Goal: Task Accomplishment & Management: Use online tool/utility

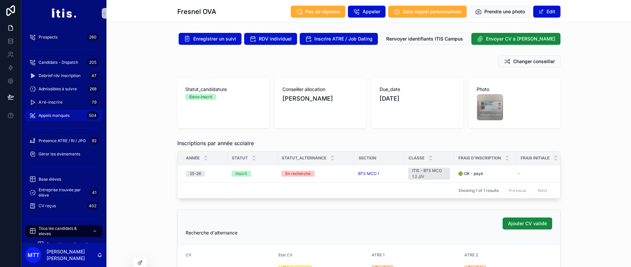
click at [53, 110] on div "Appels manqués 504" at bounding box center [63, 115] width 69 height 11
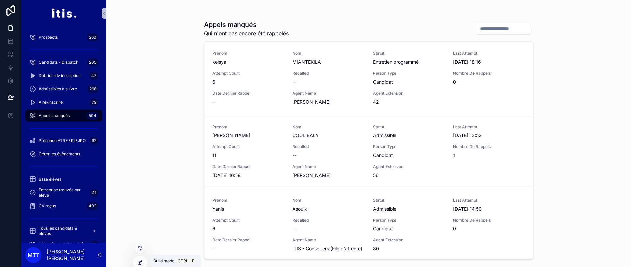
click at [139, 261] on icon at bounding box center [139, 262] width 5 height 5
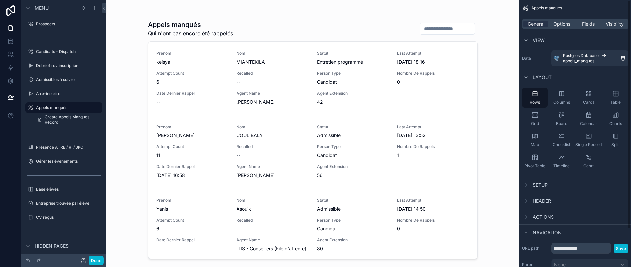
scroll to position [54, 0]
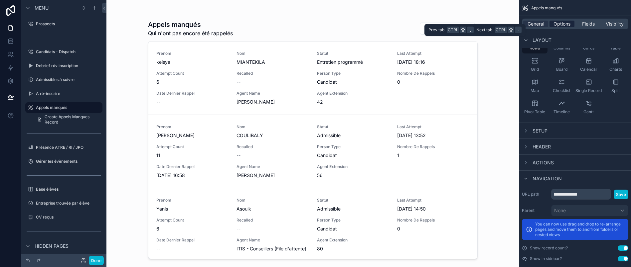
click at [565, 22] on span "Options" at bounding box center [562, 24] width 17 height 7
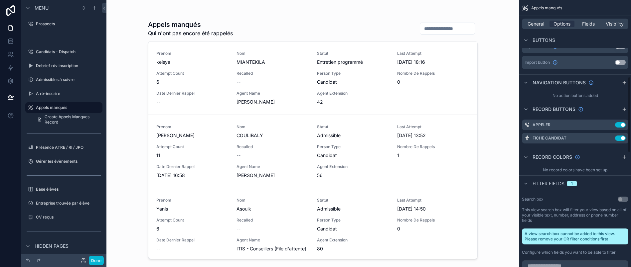
scroll to position [279, 0]
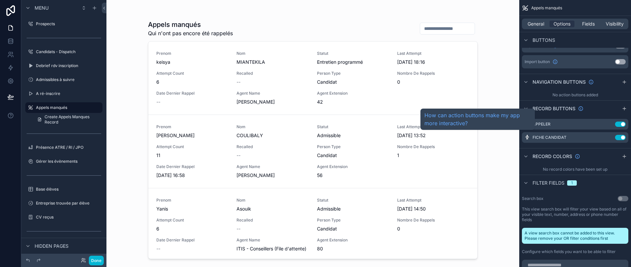
click at [572, 109] on span "Record buttons" at bounding box center [554, 108] width 43 height 7
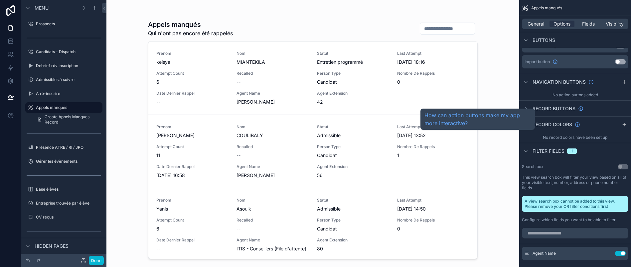
click at [572, 109] on span "Record buttons" at bounding box center [554, 108] width 43 height 7
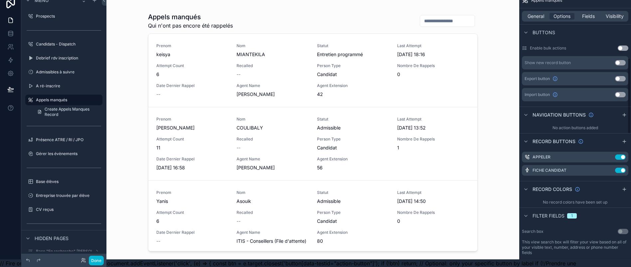
scroll to position [240, 0]
click at [623, 140] on icon "scrollable content" at bounding box center [624, 140] width 5 height 5
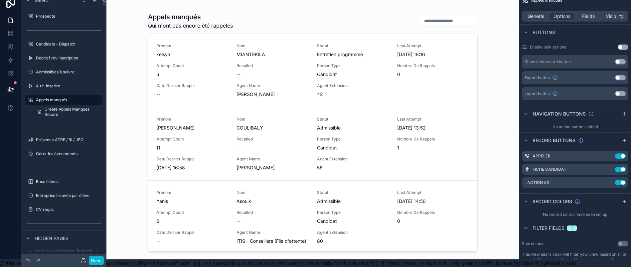
scroll to position [0, 8]
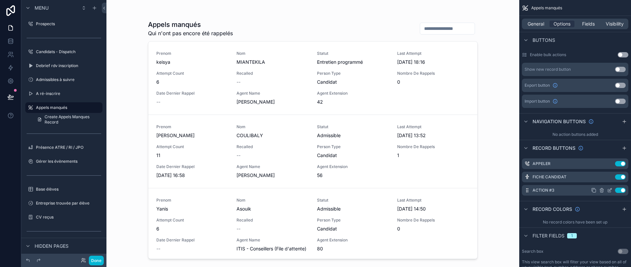
click at [608, 190] on icon "scrollable content" at bounding box center [609, 191] width 3 height 3
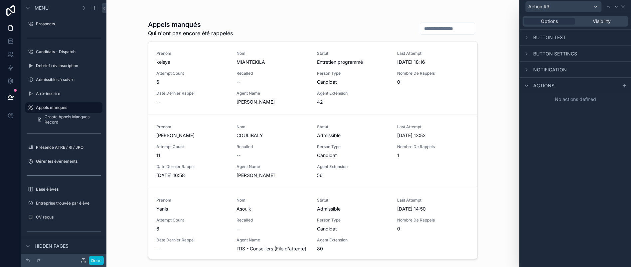
click at [559, 39] on span "Button text" at bounding box center [549, 37] width 33 height 7
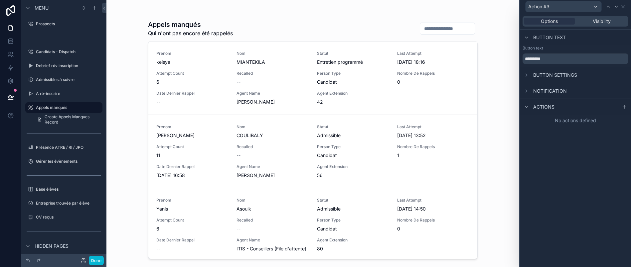
click at [559, 39] on span "Button text" at bounding box center [549, 37] width 33 height 7
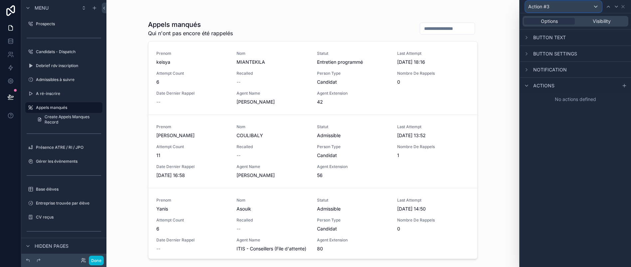
click at [562, 6] on div "Action #3" at bounding box center [564, 6] width 76 height 11
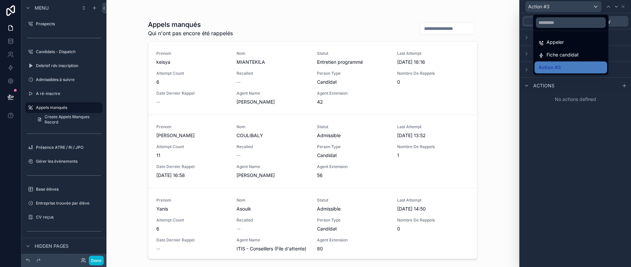
click at [562, 6] on div at bounding box center [575, 133] width 111 height 267
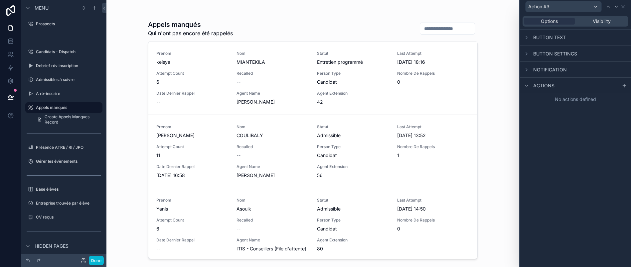
click at [557, 39] on span "Button text" at bounding box center [549, 37] width 33 height 7
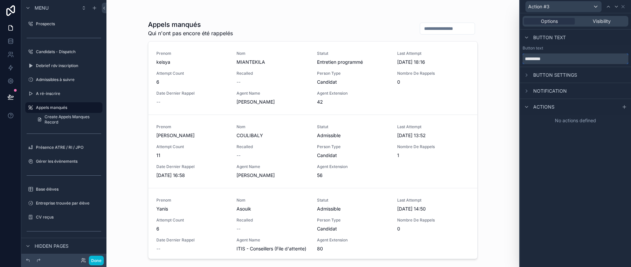
click at [561, 61] on input "*********" at bounding box center [576, 59] width 106 height 11
type input "*********"
click at [589, 75] on div "Button settings" at bounding box center [575, 75] width 111 height 16
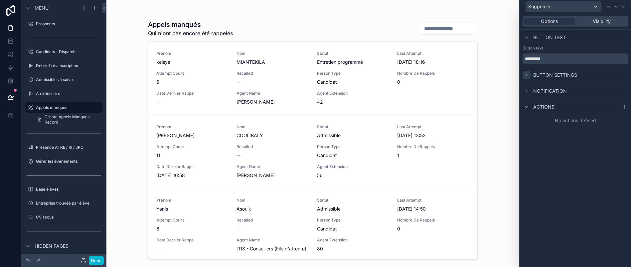
click at [526, 75] on icon at bounding box center [526, 75] width 5 height 5
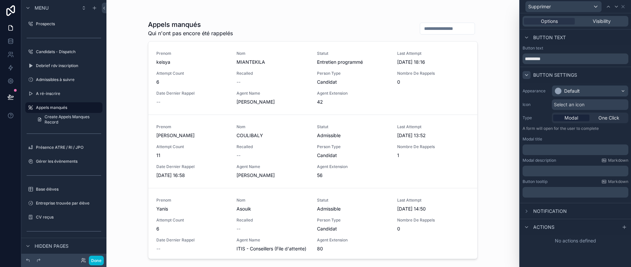
scroll to position [24, 8]
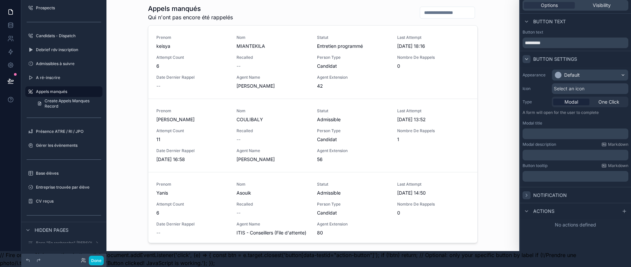
click at [526, 193] on icon at bounding box center [526, 195] width 5 height 5
click at [536, 221] on div "Actions" at bounding box center [575, 225] width 111 height 16
click at [628, 221] on div at bounding box center [624, 225] width 8 height 8
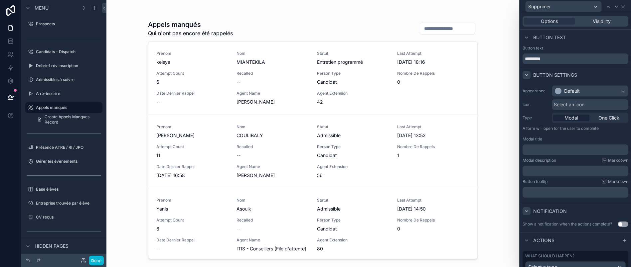
scroll to position [26, 0]
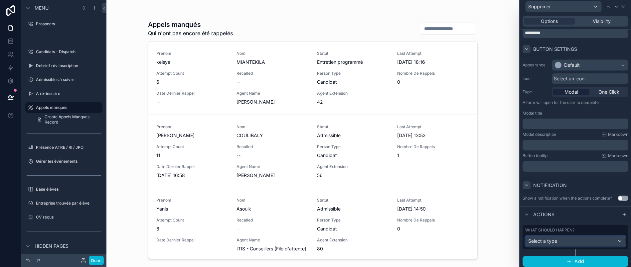
click at [562, 244] on div "Select a type" at bounding box center [576, 241] width 100 height 11
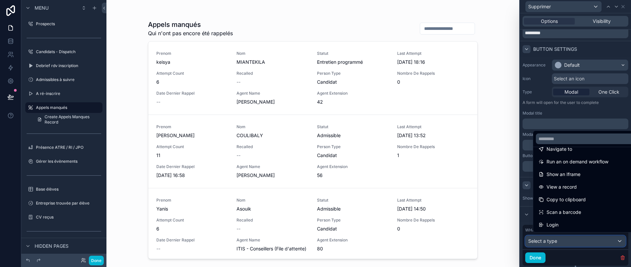
scroll to position [0, 0]
click at [622, 4] on div at bounding box center [575, 133] width 111 height 267
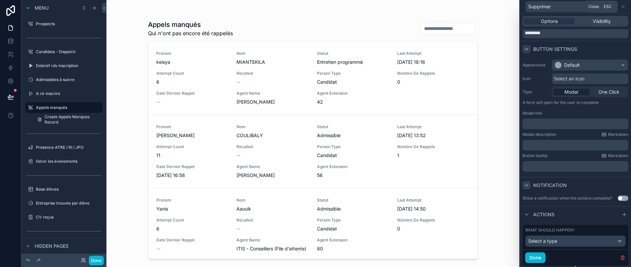
click at [622, 4] on icon at bounding box center [622, 6] width 5 height 5
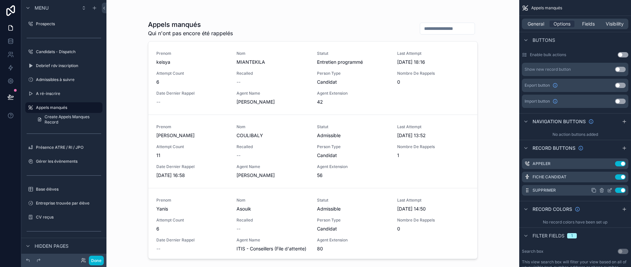
click at [611, 188] on icon "scrollable content" at bounding box center [609, 190] width 5 height 5
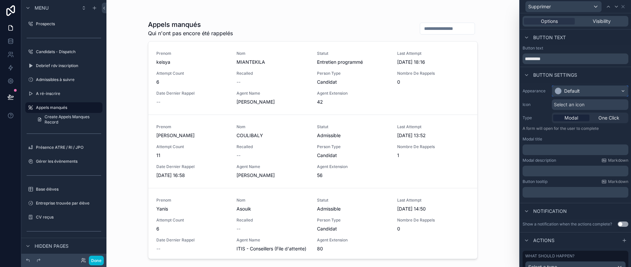
click at [568, 90] on div "Default" at bounding box center [572, 91] width 16 height 7
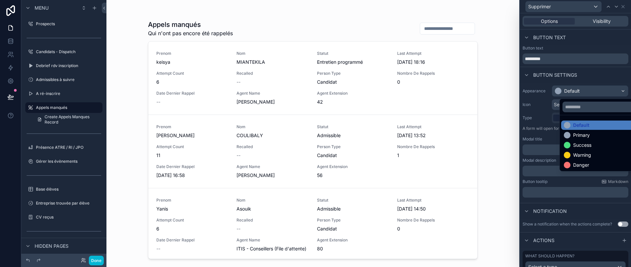
click at [572, 90] on div at bounding box center [575, 133] width 111 height 267
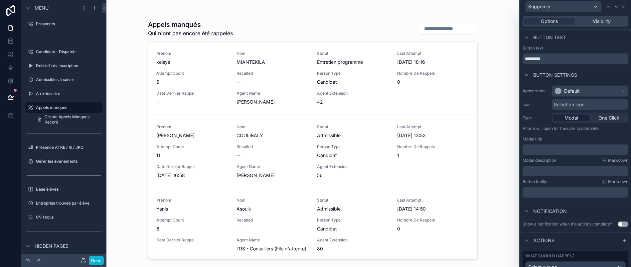
click at [569, 100] on div "Select an icon" at bounding box center [590, 104] width 77 height 11
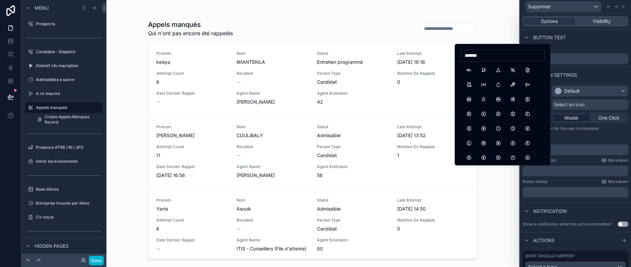
click at [485, 56] on input "******" at bounding box center [503, 55] width 84 height 9
type input "*"
click at [468, 68] on button "X" at bounding box center [469, 70] width 12 height 12
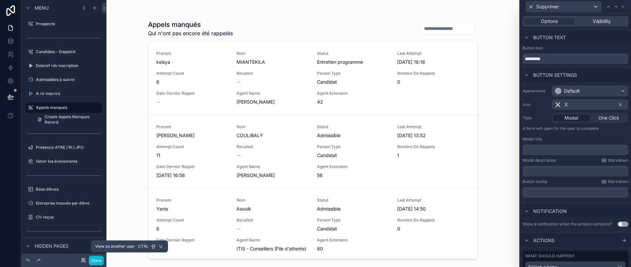
click at [94, 253] on div "View as another user Ctrl U" at bounding box center [129, 247] width 77 height 12
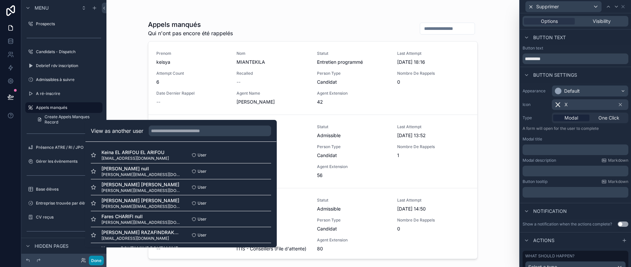
click at [95, 263] on button "Done" at bounding box center [96, 261] width 15 height 10
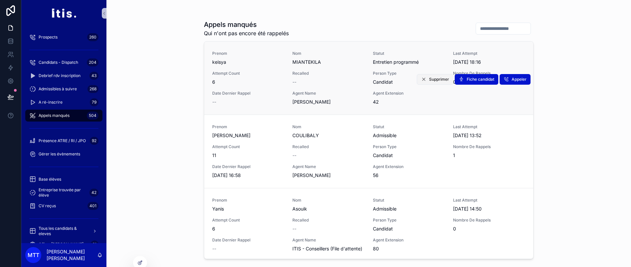
click at [429, 81] on span "Supprimer" at bounding box center [439, 79] width 20 height 5
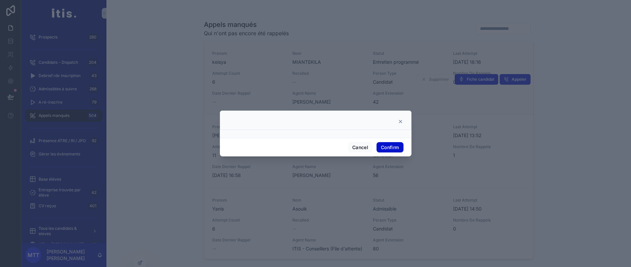
click at [393, 124] on div at bounding box center [315, 121] width 175 height 5
click at [360, 153] on button "Cancel" at bounding box center [360, 147] width 25 height 11
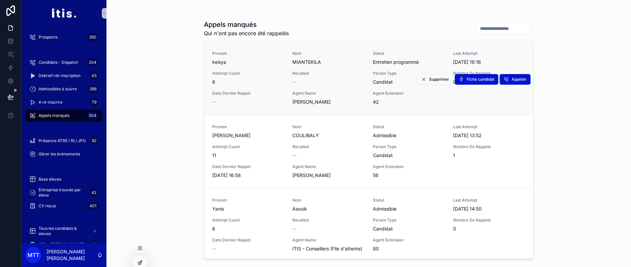
click at [139, 264] on icon at bounding box center [139, 262] width 5 height 5
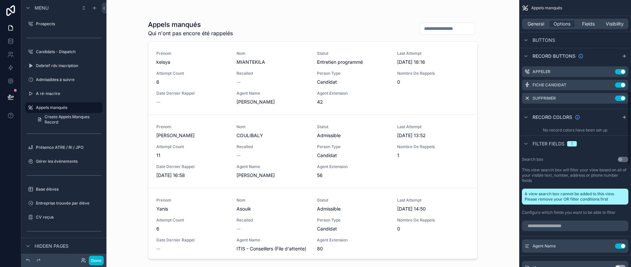
scroll to position [331, 0]
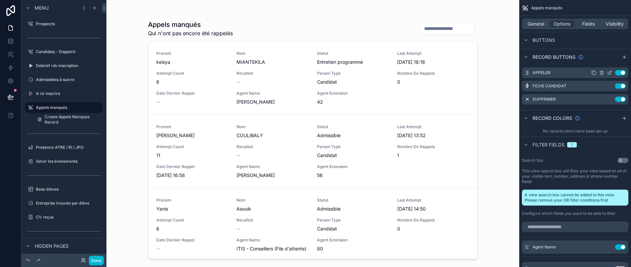
click at [612, 71] on icon "scrollable content" at bounding box center [610, 72] width 3 height 3
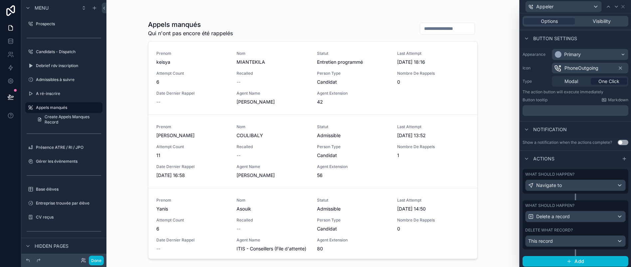
scroll to position [0, 0]
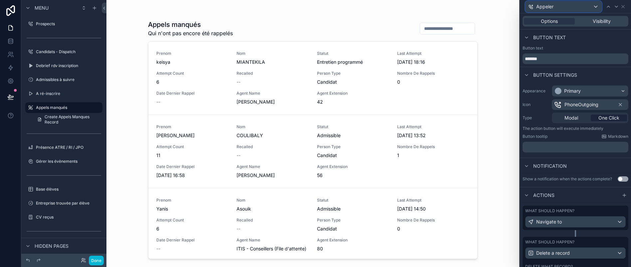
click at [569, 6] on div "Appeler" at bounding box center [564, 6] width 76 height 11
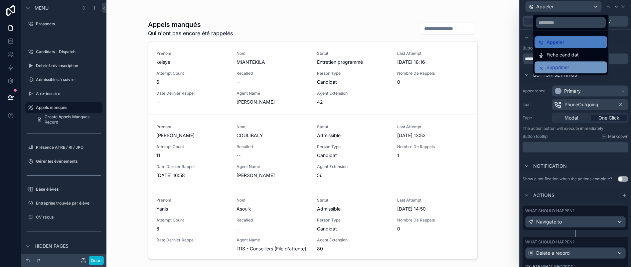
click at [569, 64] on div "Supprimer" at bounding box center [571, 68] width 65 height 8
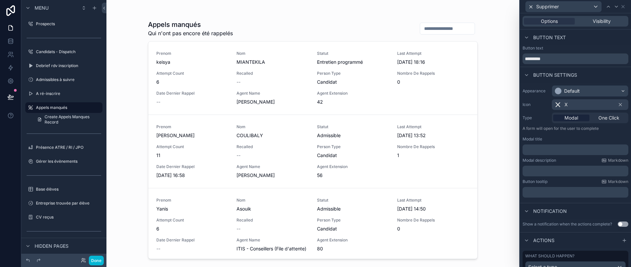
scroll to position [26, 0]
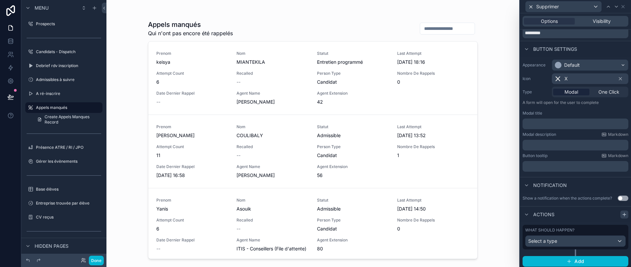
click at [622, 218] on icon at bounding box center [624, 214] width 5 height 5
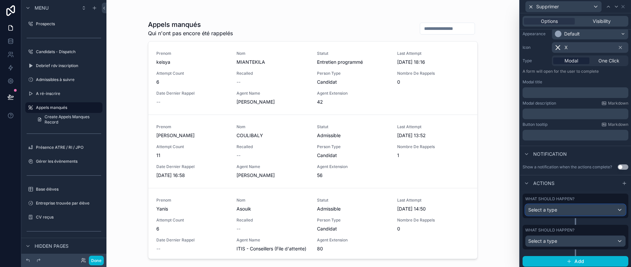
click at [577, 214] on div "Select a type" at bounding box center [576, 210] width 100 height 11
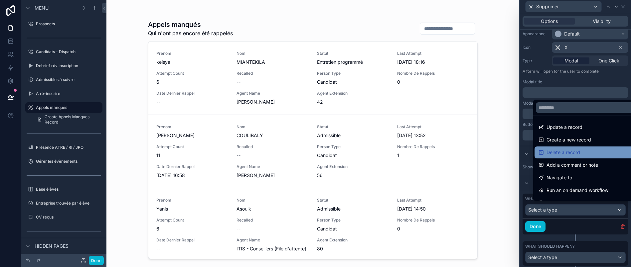
click at [558, 159] on div "Delete a record" at bounding box center [587, 153] width 105 height 12
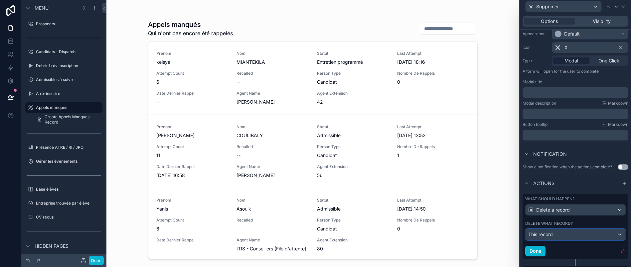
click at [590, 240] on div "This record" at bounding box center [576, 235] width 100 height 11
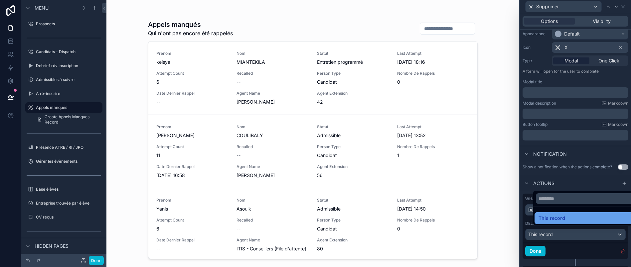
click at [577, 223] on div "This record" at bounding box center [587, 219] width 97 height 8
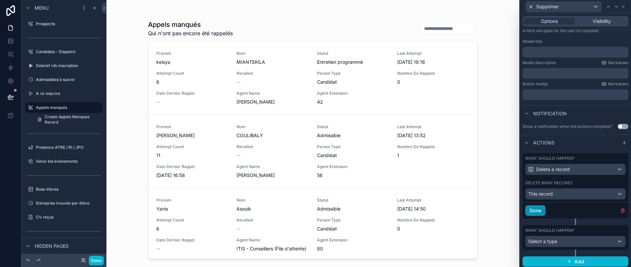
click at [538, 216] on button "Done" at bounding box center [535, 211] width 20 height 11
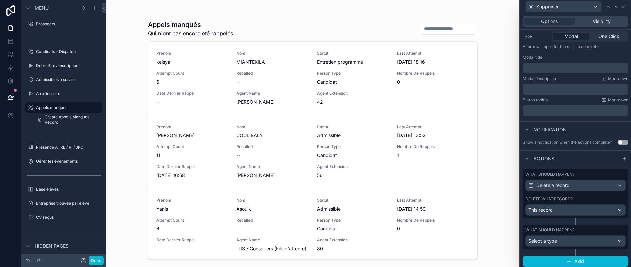
scroll to position [24, 8]
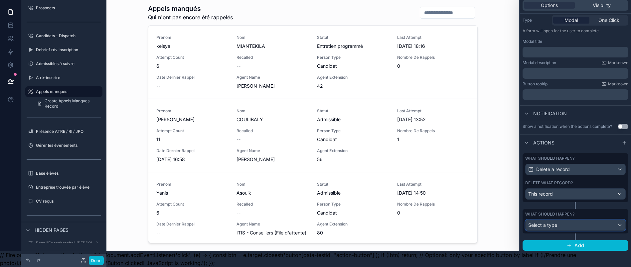
click at [564, 225] on div "Select a type" at bounding box center [576, 225] width 100 height 11
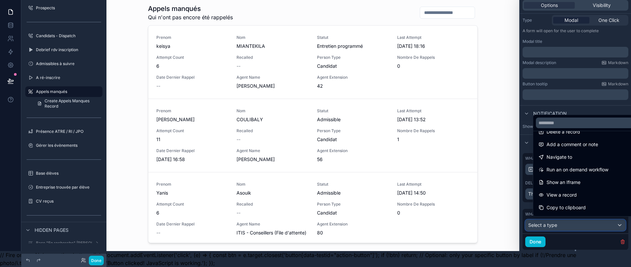
scroll to position [0, 0]
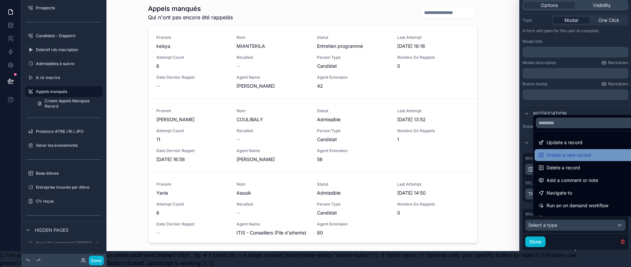
click at [554, 155] on span "Create a new record" at bounding box center [569, 155] width 45 height 8
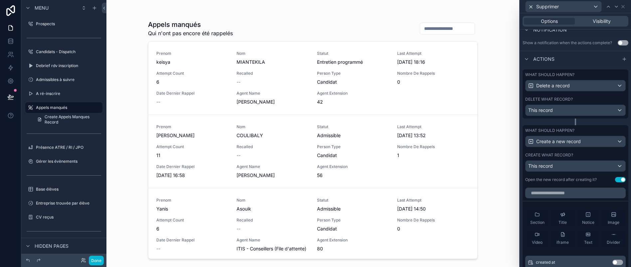
scroll to position [182, 0]
click at [560, 170] on div "This record" at bounding box center [576, 165] width 100 height 11
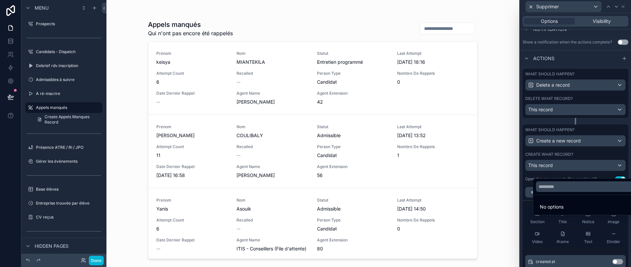
click at [540, 208] on span "No options" at bounding box center [552, 207] width 24 height 6
click at [554, 176] on div at bounding box center [575, 133] width 111 height 267
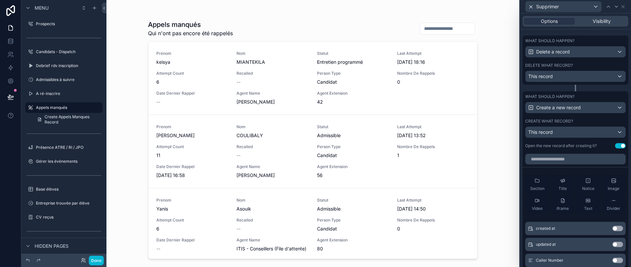
scroll to position [217, 0]
click at [545, 131] on div "This record" at bounding box center [576, 131] width 100 height 11
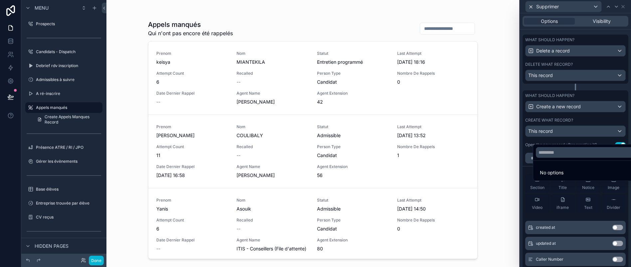
click at [549, 136] on div at bounding box center [575, 133] width 111 height 267
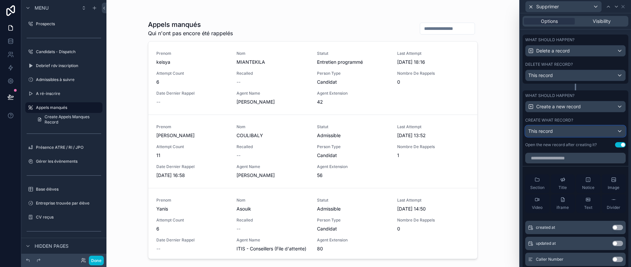
click at [549, 134] on span "This record" at bounding box center [540, 131] width 25 height 6
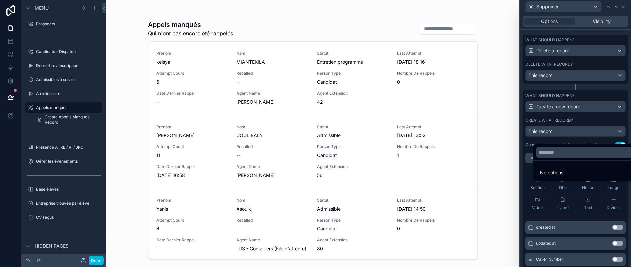
click at [549, 136] on div at bounding box center [575, 133] width 111 height 267
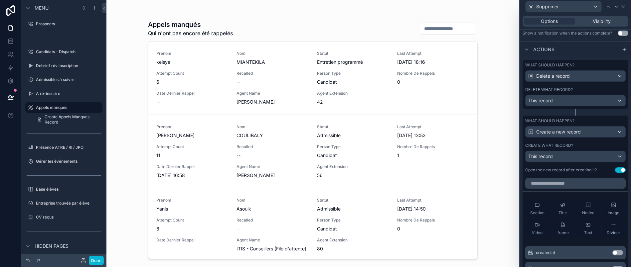
scroll to position [186, 0]
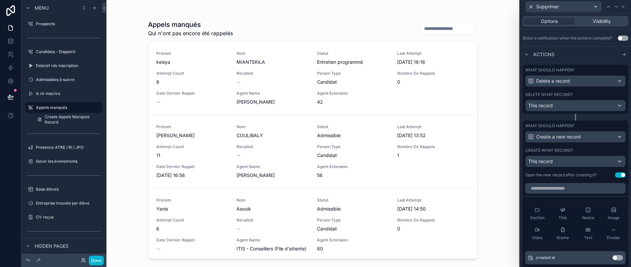
click at [615, 178] on button "Use setting" at bounding box center [620, 175] width 11 height 5
click at [586, 142] on div "Create a new record" at bounding box center [576, 137] width 100 height 11
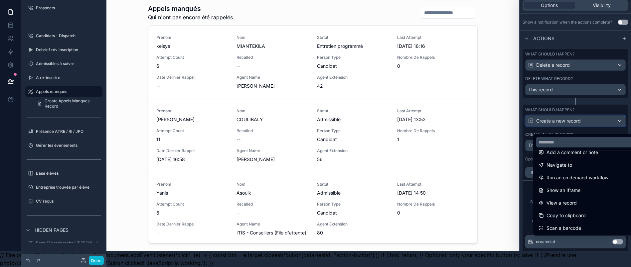
scroll to position [0, 0]
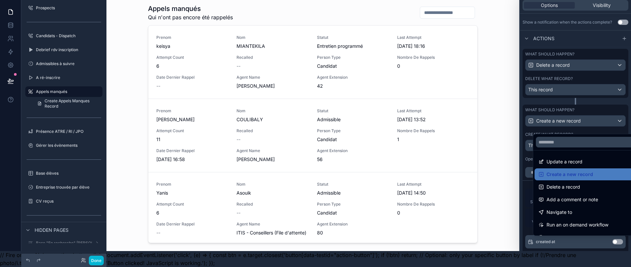
click at [573, 109] on div at bounding box center [575, 117] width 111 height 267
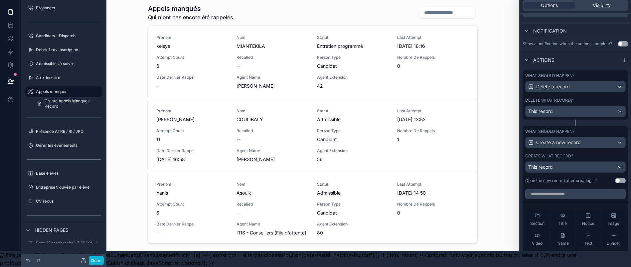
scroll to position [164, 0]
click at [591, 142] on div "Create a new record" at bounding box center [576, 143] width 100 height 11
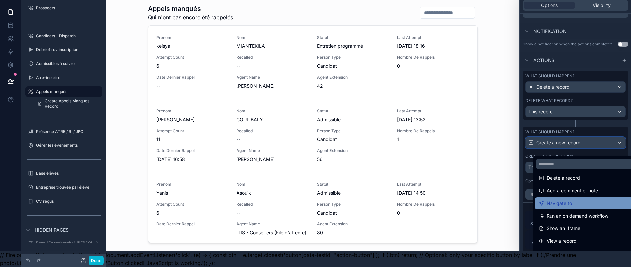
scroll to position [32, 0]
click at [559, 146] on div at bounding box center [575, 117] width 111 height 267
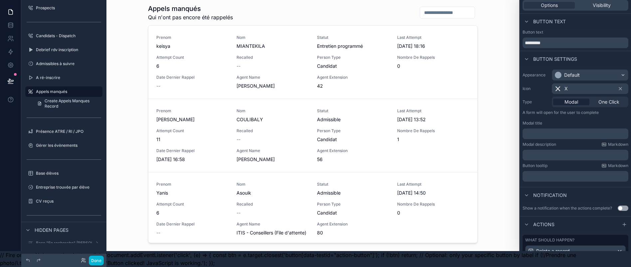
scroll to position [0, 8]
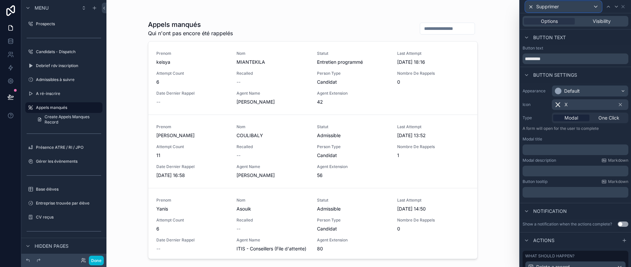
click at [594, 6] on div "Supprimer" at bounding box center [564, 6] width 76 height 11
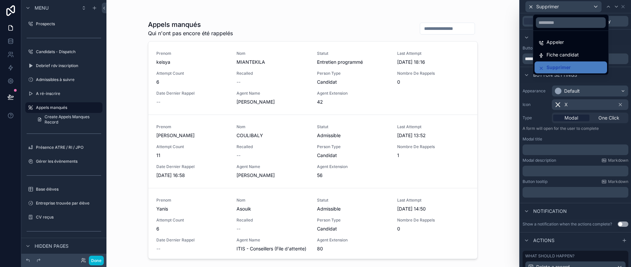
click at [623, 9] on div at bounding box center [575, 133] width 111 height 267
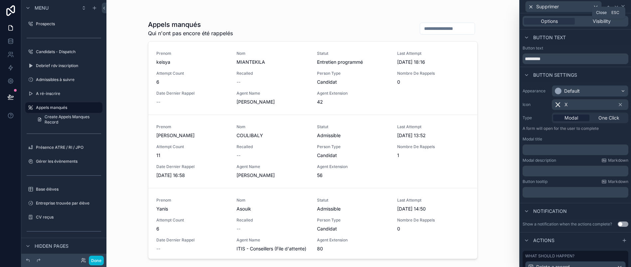
click at [623, 5] on icon at bounding box center [622, 6] width 5 height 5
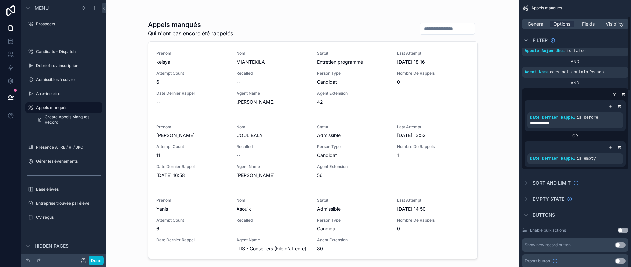
scroll to position [0, 0]
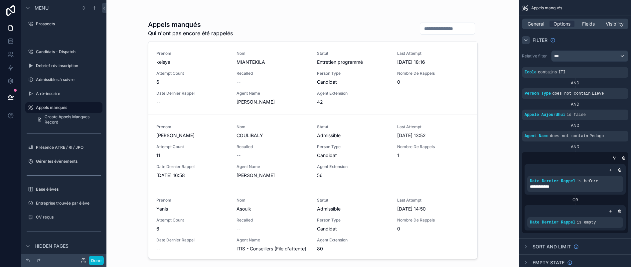
click at [526, 36] on div "scrollable content" at bounding box center [526, 40] width 8 height 8
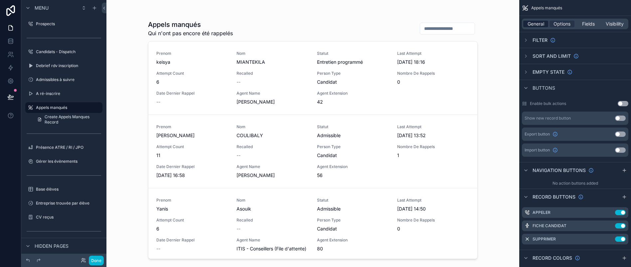
click at [537, 22] on span "General" at bounding box center [536, 24] width 17 height 7
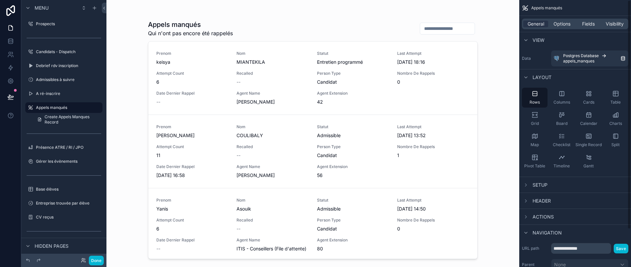
scroll to position [54, 0]
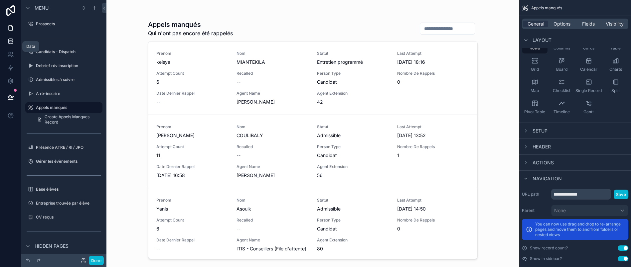
click at [8, 42] on icon at bounding box center [10, 41] width 4 height 3
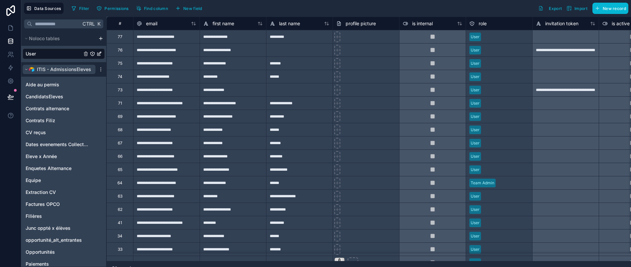
click at [48, 70] on span "ITIS - AdmissionsEleves" at bounding box center [64, 69] width 54 height 7
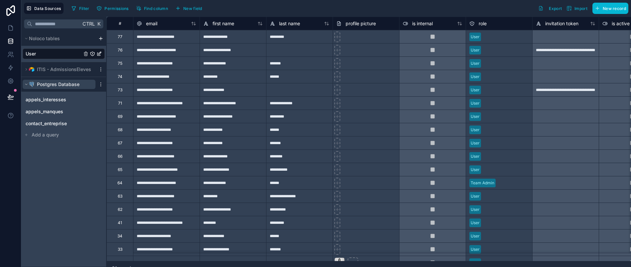
click at [47, 82] on span "Postgres Database" at bounding box center [58, 84] width 43 height 7
click at [47, 81] on span "Postgres Database" at bounding box center [58, 84] width 43 height 7
click at [41, 123] on span "contact_entreprise" at bounding box center [46, 123] width 41 height 7
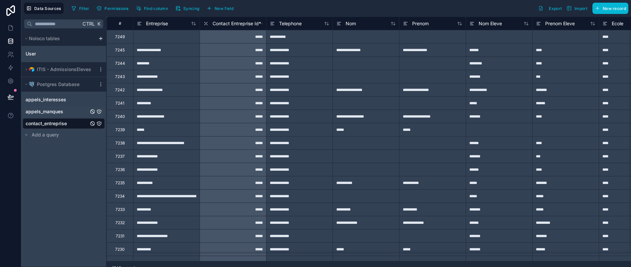
click at [44, 111] on span "appels_manques" at bounding box center [45, 111] width 38 height 7
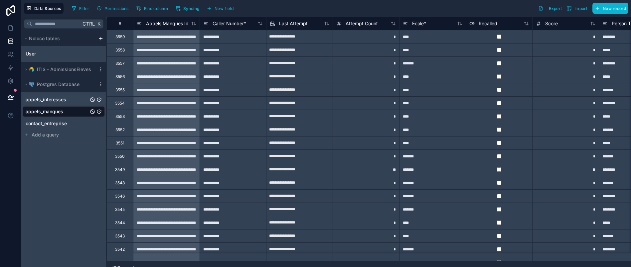
click at [46, 97] on span "appels_interesses" at bounding box center [46, 99] width 41 height 7
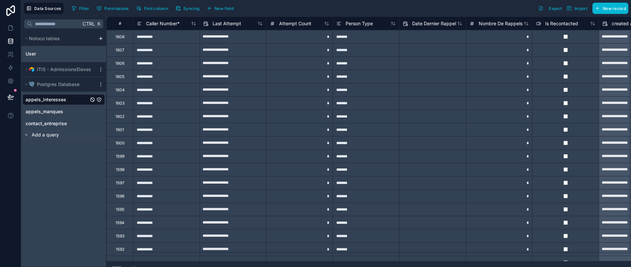
click at [47, 138] on button "Add a query" at bounding box center [64, 134] width 82 height 9
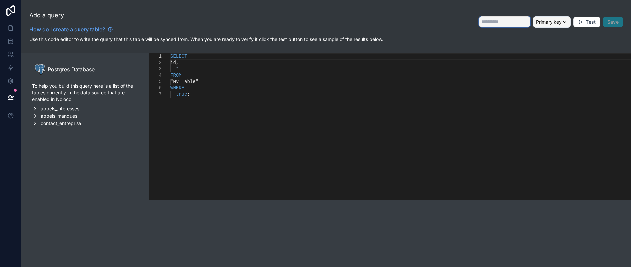
click at [502, 18] on input "text" at bounding box center [504, 21] width 51 height 11
click at [90, 39] on p "Use this code editor to write the query that this table will be synced from. Wh…" at bounding box center [326, 39] width 594 height 7
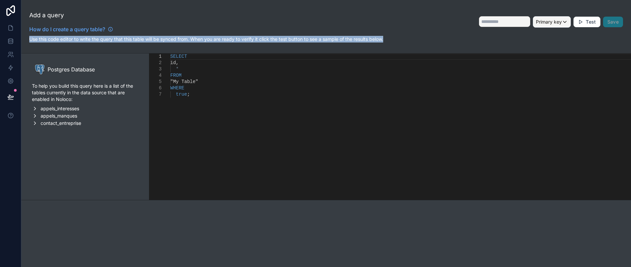
click at [90, 39] on p "Use this code editor to write the query that this table will be synced from. Wh…" at bounding box center [326, 39] width 594 height 7
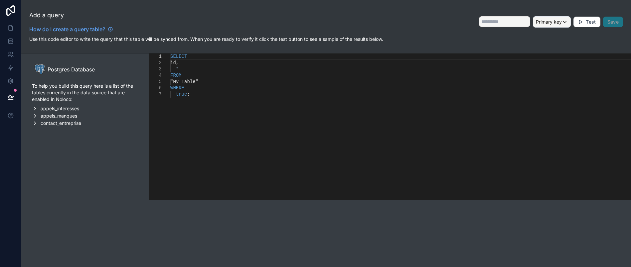
click at [65, 89] on p "To help you build this query here is a list of the tables currently in the data…" at bounding box center [85, 93] width 106 height 20
click at [55, 107] on span "appels_interesses" at bounding box center [60, 108] width 39 height 7
click at [59, 171] on span "contact_entreprise" at bounding box center [61, 174] width 41 height 7
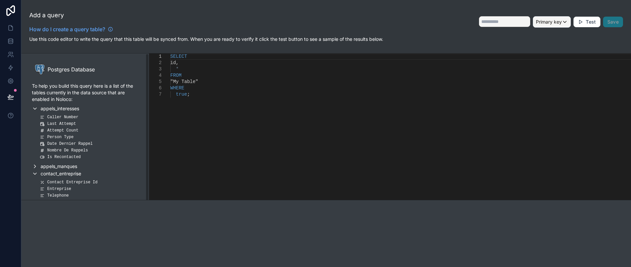
click at [59, 165] on span "appels_manques" at bounding box center [59, 166] width 37 height 7
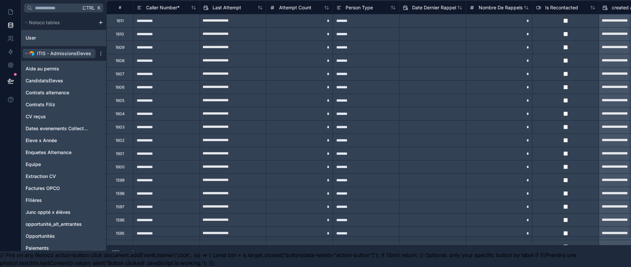
click at [23, 49] on button "ITIS - AdmissionsEleves" at bounding box center [59, 53] width 73 height 9
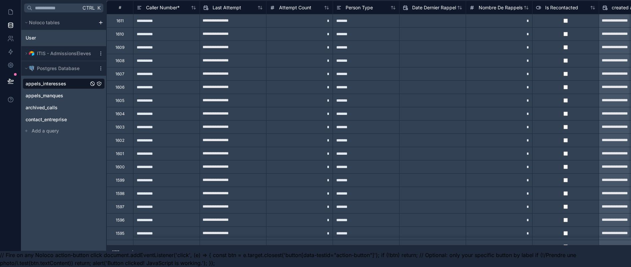
scroll to position [0, 8]
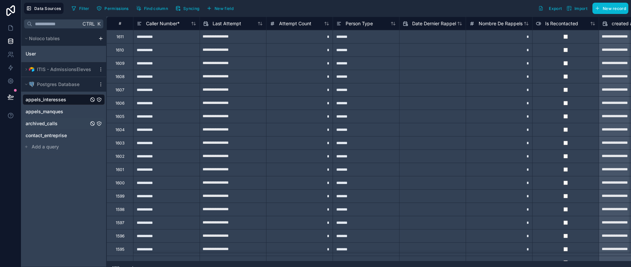
click at [48, 127] on span "archived_calls" at bounding box center [42, 123] width 32 height 7
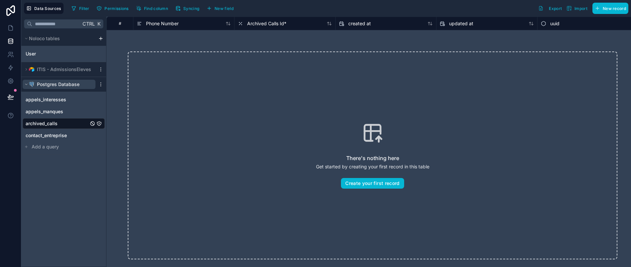
click at [49, 87] on span "Postgres Database" at bounding box center [58, 84] width 43 height 7
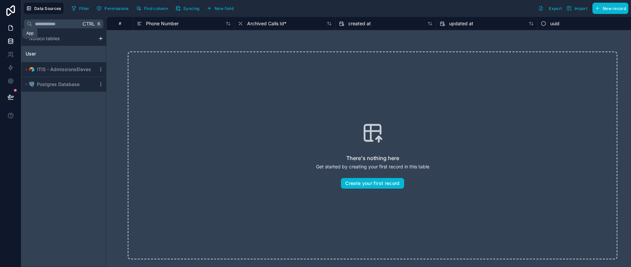
click at [5, 32] on link at bounding box center [10, 27] width 21 height 13
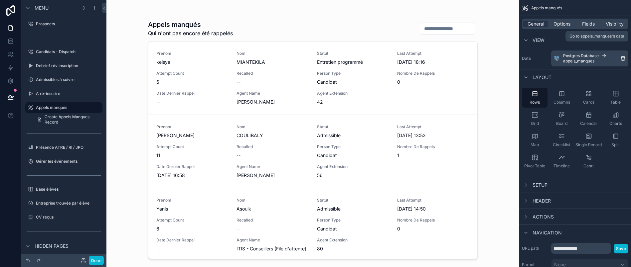
click at [581, 60] on span "appels_manques" at bounding box center [578, 61] width 31 height 5
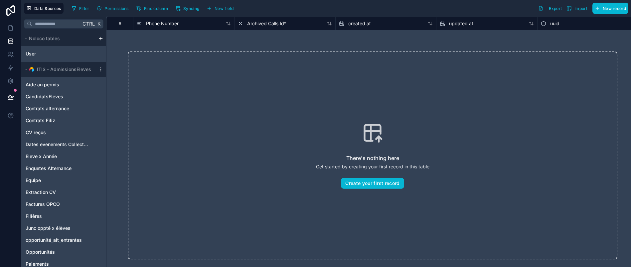
scroll to position [0, 8]
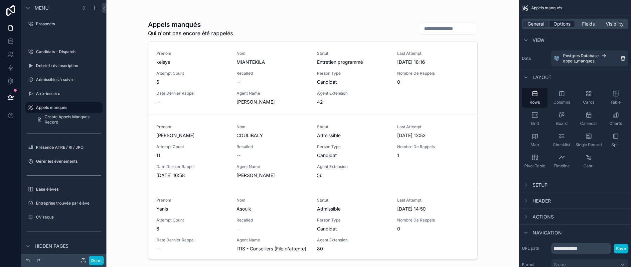
click at [561, 25] on span "Options" at bounding box center [562, 24] width 17 height 7
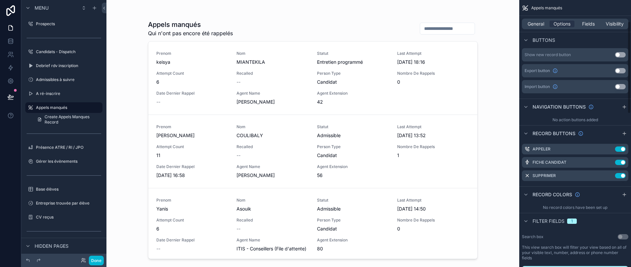
scroll to position [63, 0]
click at [608, 174] on icon "scrollable content" at bounding box center [609, 176] width 5 height 5
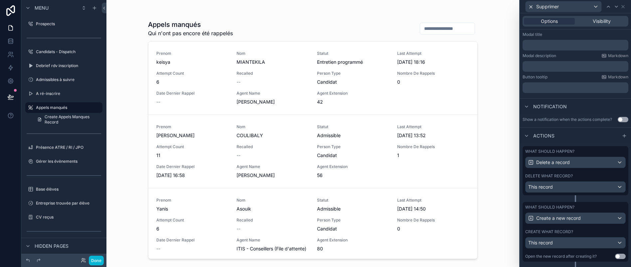
scroll to position [117, 0]
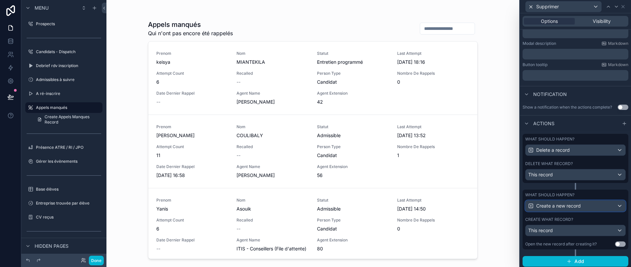
click at [567, 210] on span "Create a new record" at bounding box center [558, 206] width 45 height 7
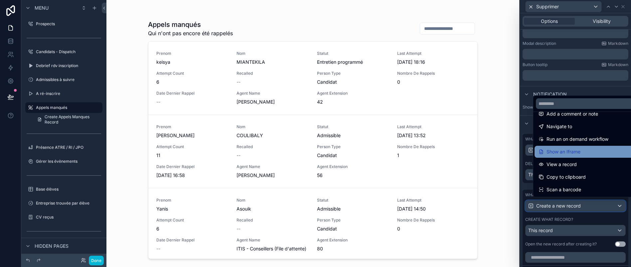
scroll to position [42, 0]
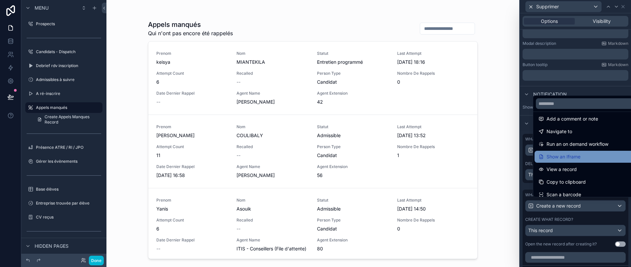
click at [564, 148] on span "Run an on demand workflow" at bounding box center [578, 144] width 62 height 8
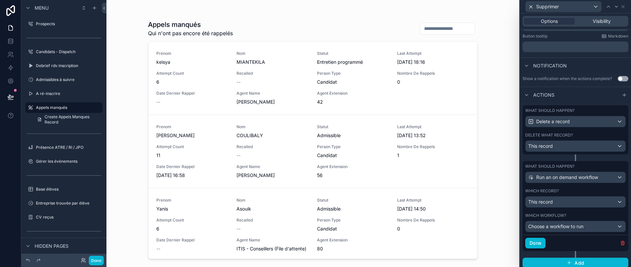
scroll to position [147, 0]
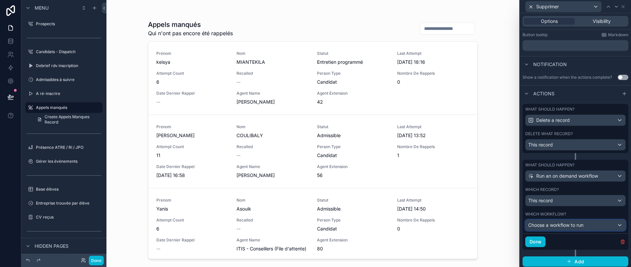
click at [570, 226] on div "Choose a workflow to run" at bounding box center [576, 225] width 100 height 11
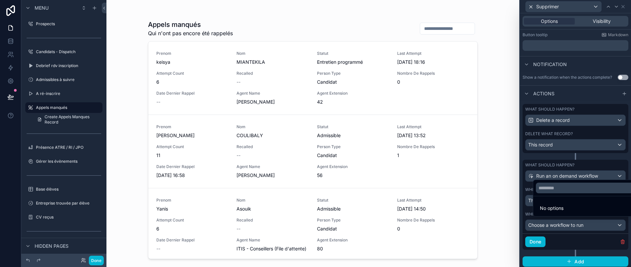
click at [562, 230] on div at bounding box center [575, 133] width 111 height 267
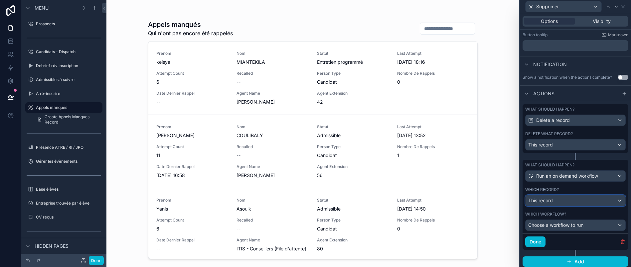
click at [566, 206] on div "This record" at bounding box center [576, 201] width 100 height 11
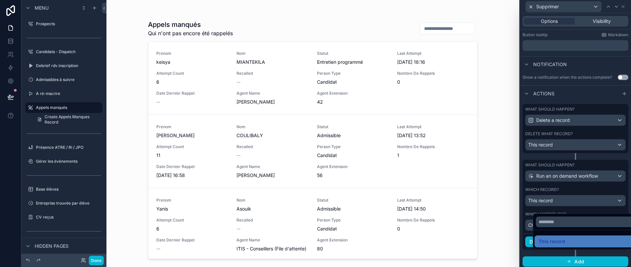
click at [566, 208] on div at bounding box center [575, 133] width 111 height 267
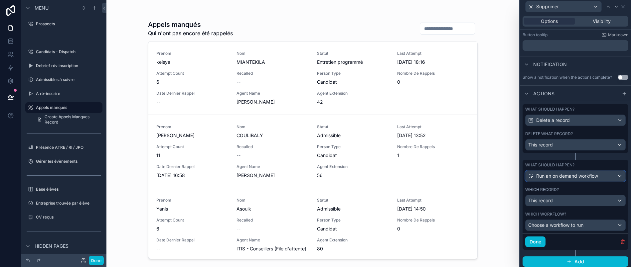
click at [566, 177] on div "Run an on demand workflow" at bounding box center [576, 176] width 100 height 11
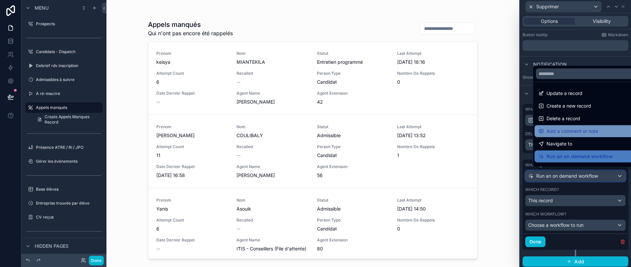
scroll to position [8, 0]
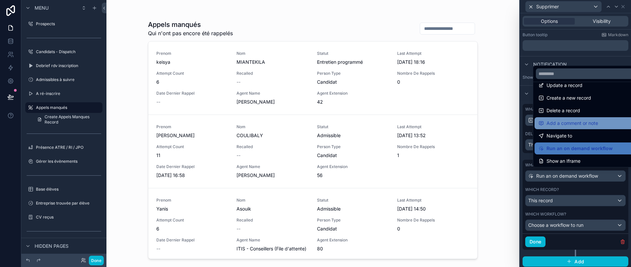
click at [563, 138] on div "Navigate to" at bounding box center [587, 136] width 105 height 12
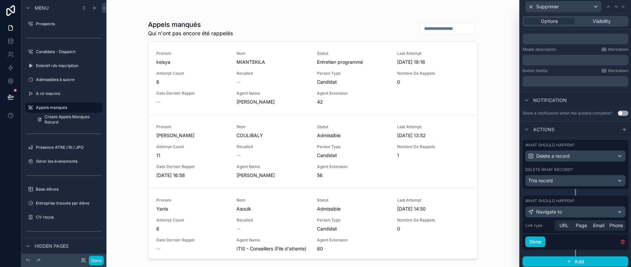
scroll to position [24, 8]
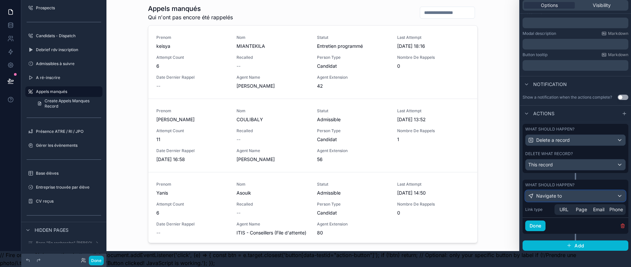
click at [571, 195] on div "Navigate to" at bounding box center [576, 196] width 100 height 11
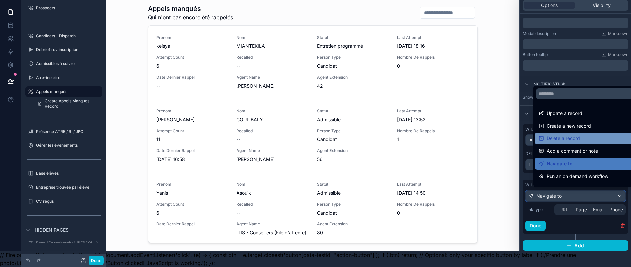
scroll to position [0, 8]
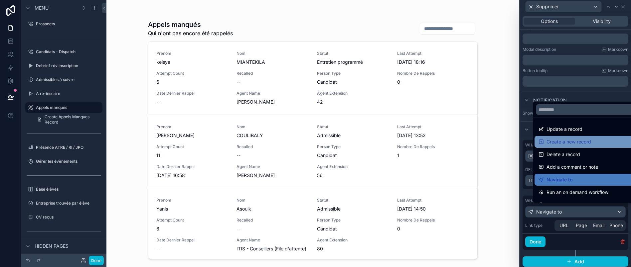
click at [572, 146] on span "Create a new record" at bounding box center [569, 142] width 45 height 8
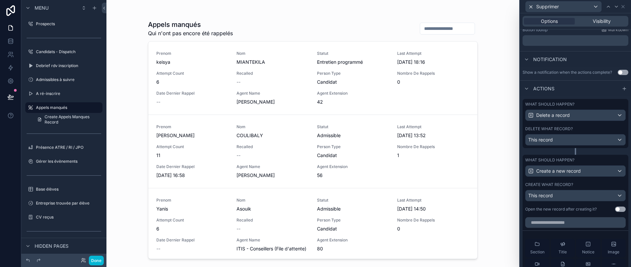
scroll to position [156, 0]
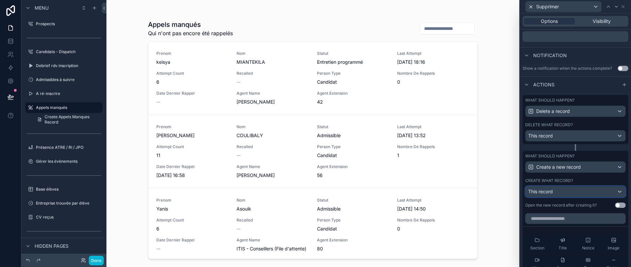
click at [580, 197] on div "This record" at bounding box center [576, 192] width 100 height 11
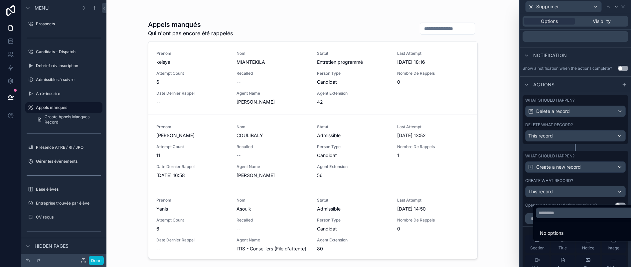
click at [580, 199] on div at bounding box center [575, 133] width 111 height 267
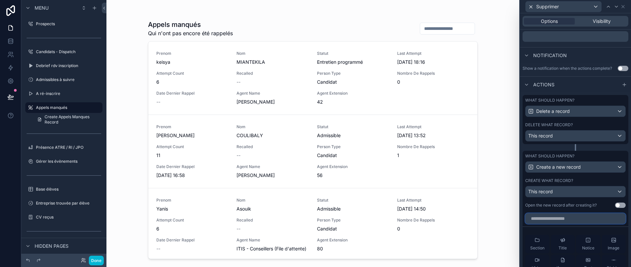
click at [578, 222] on input "text" at bounding box center [575, 219] width 100 height 11
click at [4, 46] on link at bounding box center [10, 41] width 21 height 13
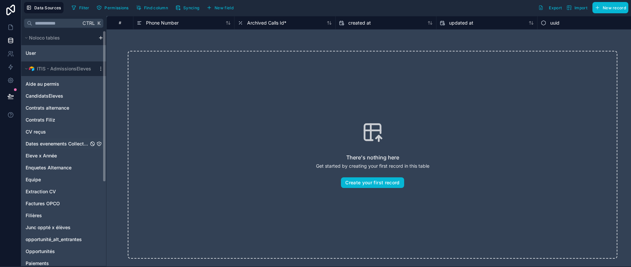
scroll to position [147, 0]
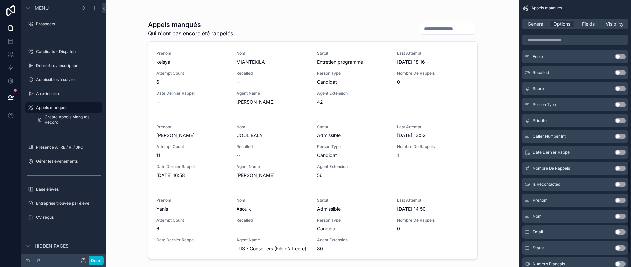
scroll to position [482, 0]
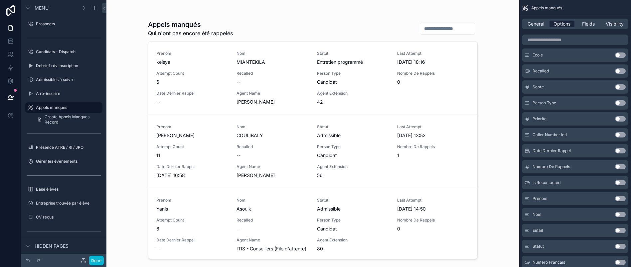
click at [561, 25] on span "Options" at bounding box center [562, 24] width 17 height 7
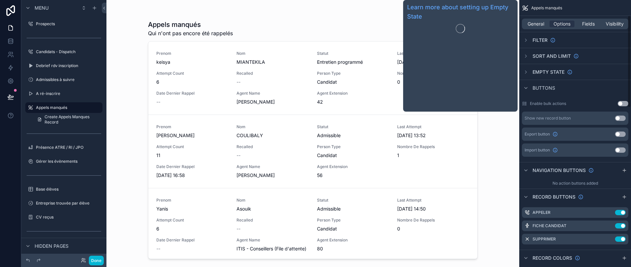
scroll to position [50, 0]
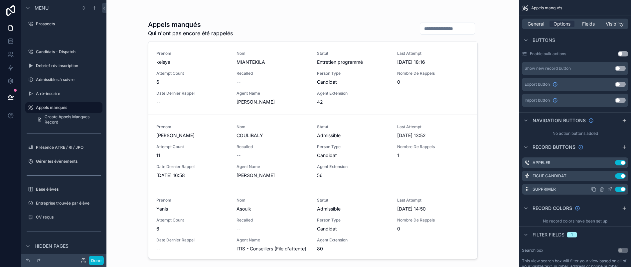
click at [608, 186] on div "Supprimer Use setting" at bounding box center [575, 189] width 106 height 11
click at [608, 187] on icon "scrollable content" at bounding box center [609, 189] width 5 height 5
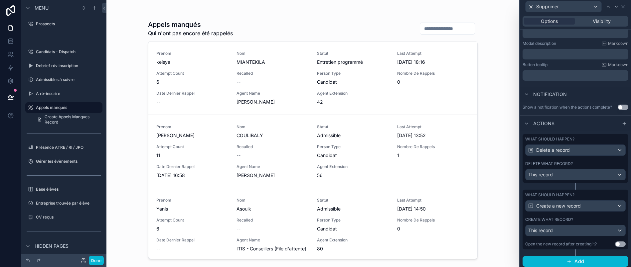
scroll to position [24, 8]
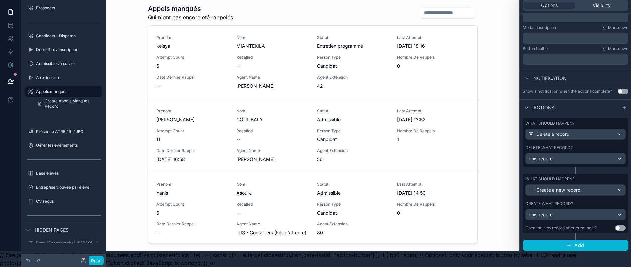
drag, startPoint x: 469, startPoint y: 34, endPoint x: 467, endPoint y: 133, distance: 98.5
click at [467, 133] on div "scrollable content" at bounding box center [313, 113] width 340 height 259
click at [564, 210] on div "This record" at bounding box center [576, 215] width 100 height 11
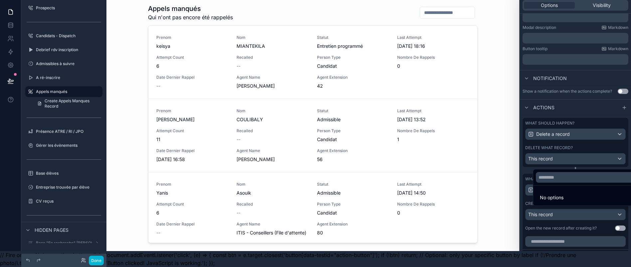
click at [563, 198] on li "No options" at bounding box center [587, 197] width 105 height 13
click at [558, 212] on div at bounding box center [575, 117] width 111 height 267
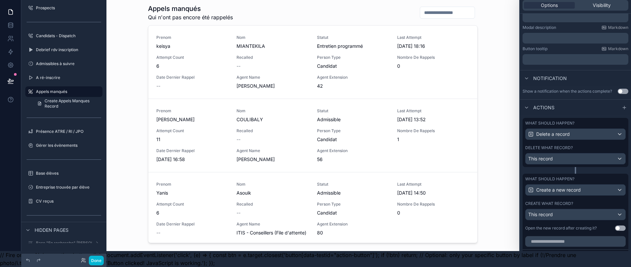
click at [558, 195] on div "What should happen? Create a new record Create what record? This record Open th…" at bounding box center [576, 204] width 106 height 60
click at [558, 189] on div "Create a new record" at bounding box center [576, 190] width 100 height 11
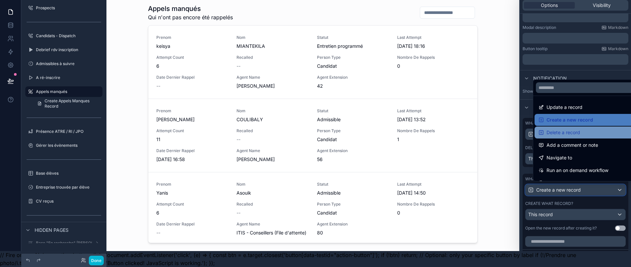
scroll to position [0, 8]
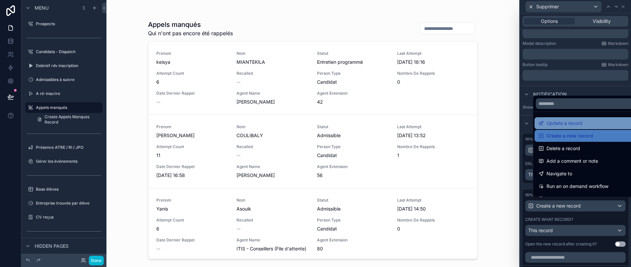
click at [563, 127] on span "Update a record" at bounding box center [565, 123] width 36 height 8
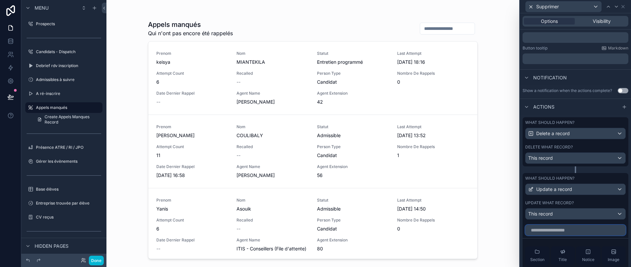
scroll to position [134, 0]
click at [567, 236] on input "text" at bounding box center [575, 230] width 100 height 11
type input "*"
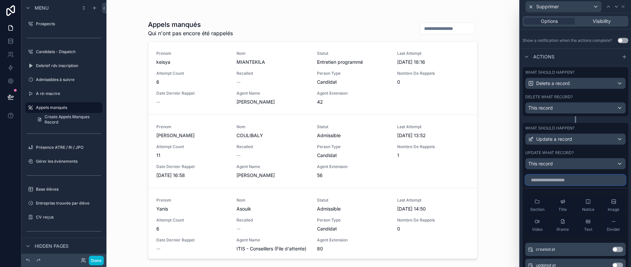
scroll to position [220, 0]
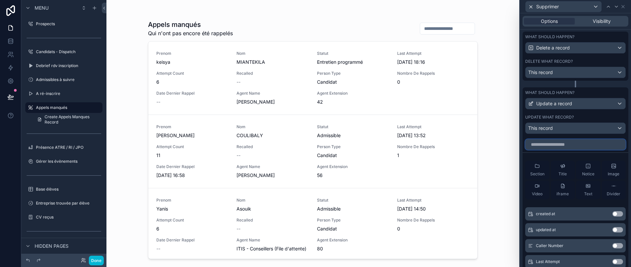
click at [563, 150] on input "text" at bounding box center [575, 144] width 100 height 11
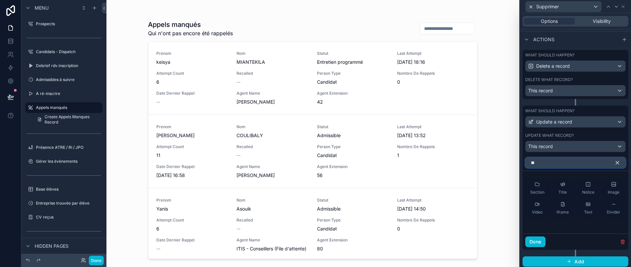
type input "*"
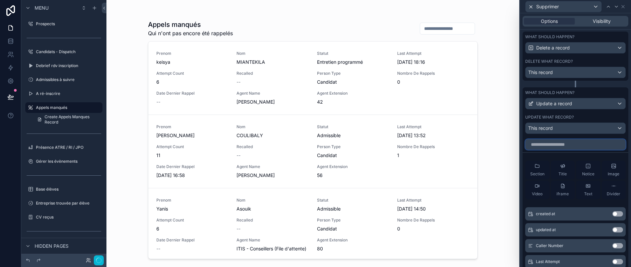
type input "*"
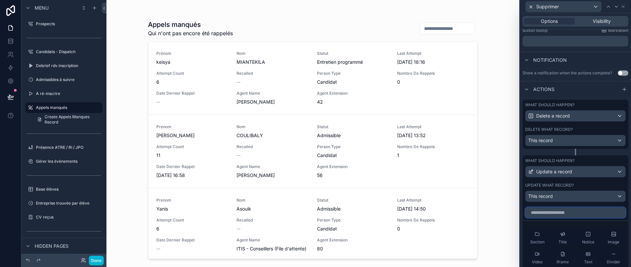
scroll to position [150, 0]
click at [562, 203] on div "This record" at bounding box center [576, 197] width 100 height 11
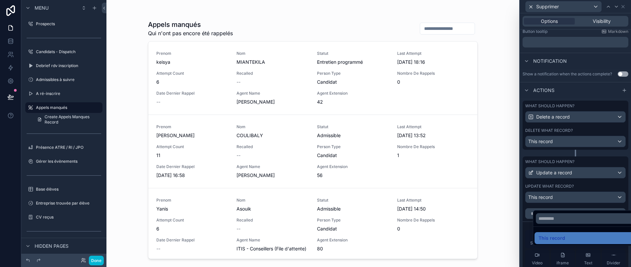
click at [562, 203] on div at bounding box center [575, 133] width 111 height 267
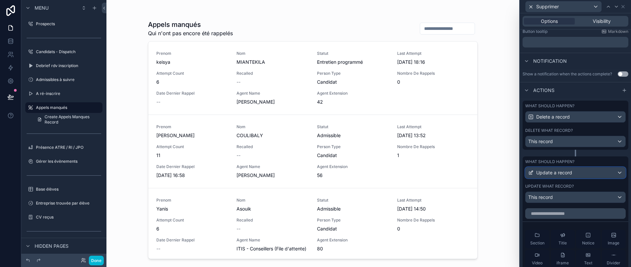
click at [569, 175] on span "Update a record" at bounding box center [554, 173] width 36 height 7
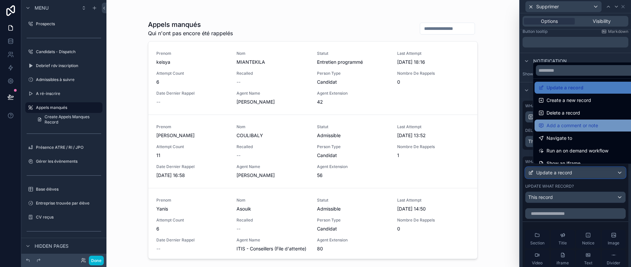
scroll to position [0, 0]
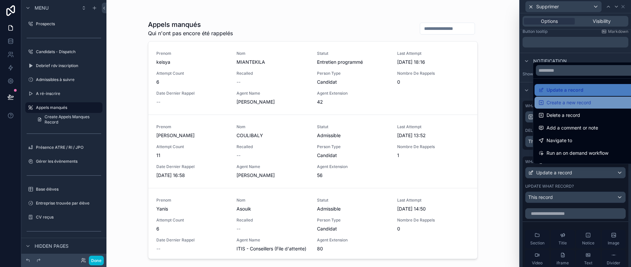
click at [569, 107] on span "Create a new record" at bounding box center [569, 103] width 45 height 8
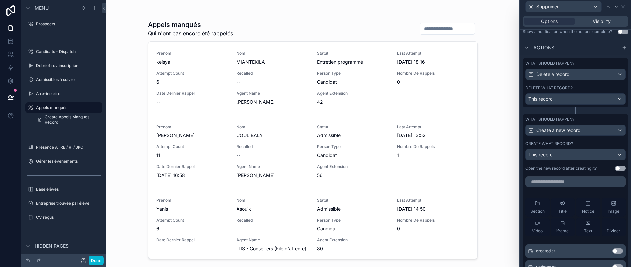
scroll to position [193, 0]
click at [2, 61] on link at bounding box center [10, 67] width 21 height 13
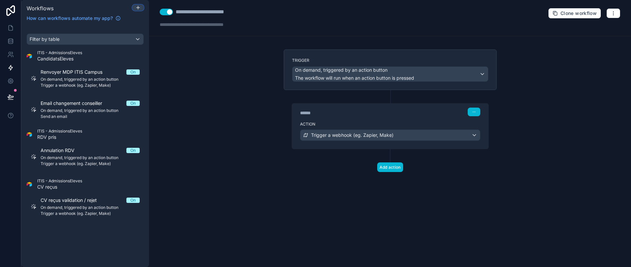
click at [135, 5] on icon at bounding box center [137, 7] width 5 height 5
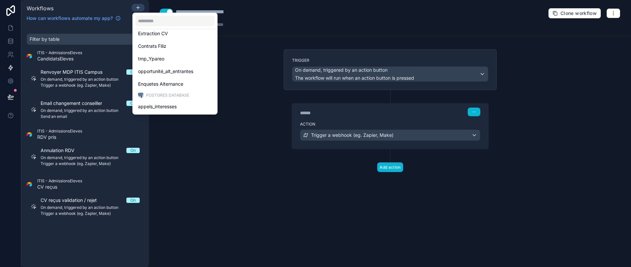
scroll to position [292, 0]
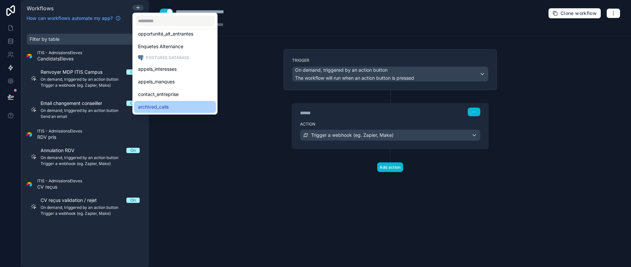
click at [171, 105] on div "archived_calls" at bounding box center [175, 107] width 74 height 8
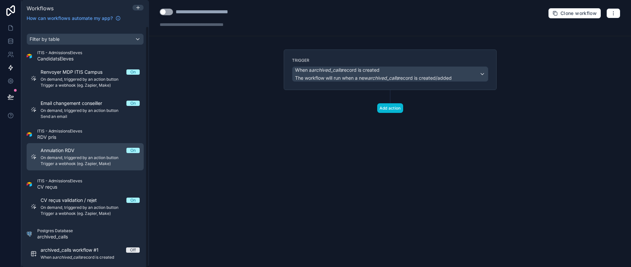
scroll to position [1, 0]
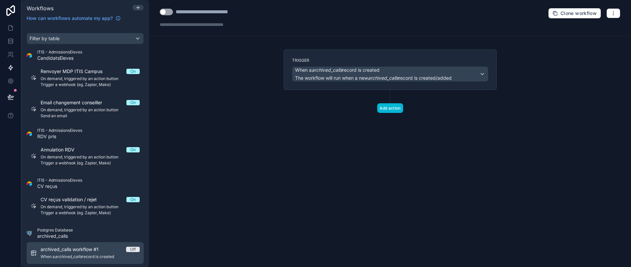
click at [61, 250] on span "archived_calls workflow #1" at bounding box center [74, 249] width 66 height 7
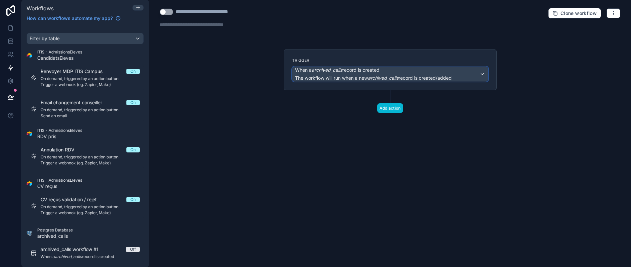
click at [392, 69] on span "When a archived_calls record is created" at bounding box center [373, 70] width 157 height 7
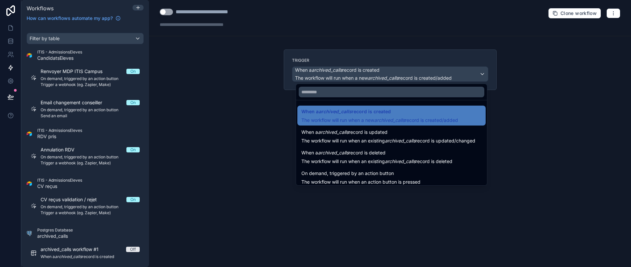
click at [392, 69] on div at bounding box center [315, 133] width 631 height 267
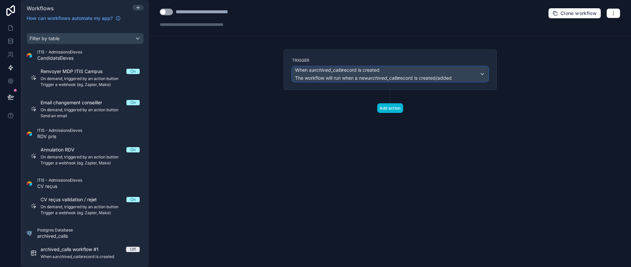
click at [350, 71] on span "When a archived_calls record is created" at bounding box center [337, 70] width 84 height 7
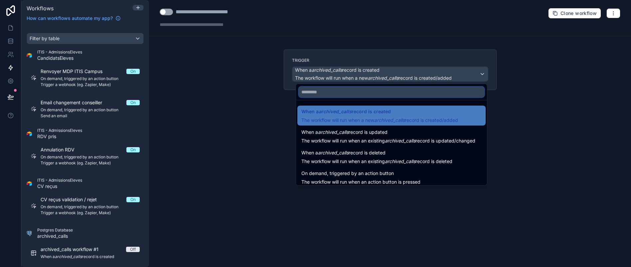
click at [350, 90] on input "text" at bounding box center [392, 92] width 186 height 11
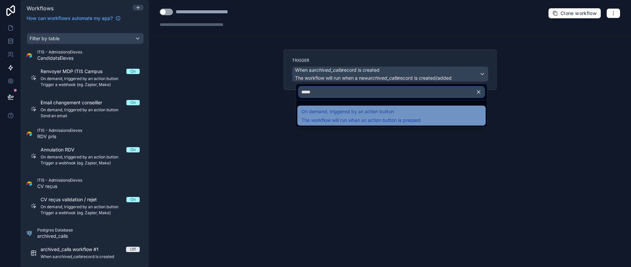
type input "*****"
click at [360, 119] on span "The workflow will run when an action button is pressed" at bounding box center [360, 120] width 119 height 6
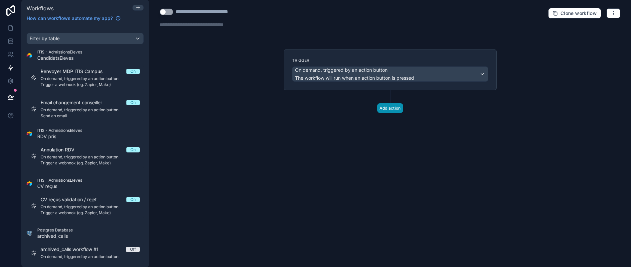
click at [389, 105] on button "Add action" at bounding box center [390, 108] width 26 height 10
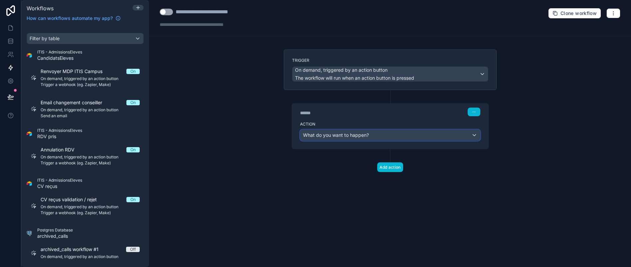
click at [376, 136] on div "What do you want to happen?" at bounding box center [390, 135] width 180 height 11
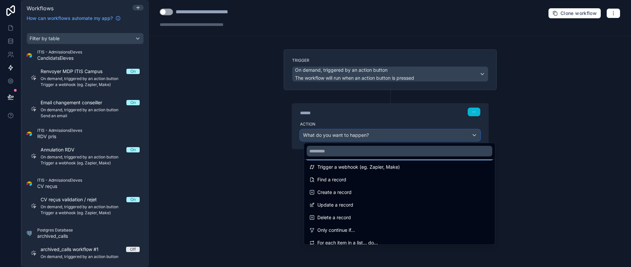
scroll to position [30, 0]
click at [363, 189] on div "Create a record" at bounding box center [399, 192] width 180 height 8
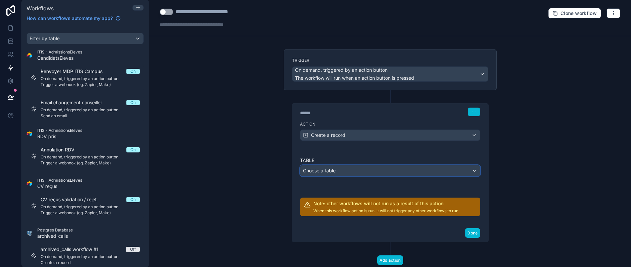
click at [352, 171] on div "Choose a table" at bounding box center [390, 171] width 180 height 11
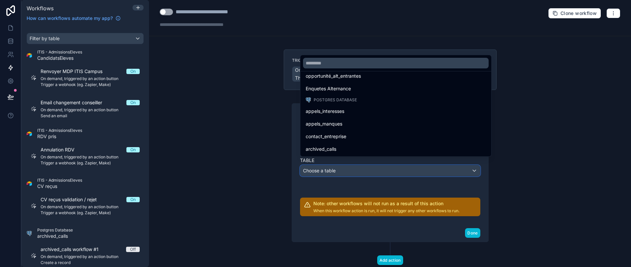
scroll to position [24, 8]
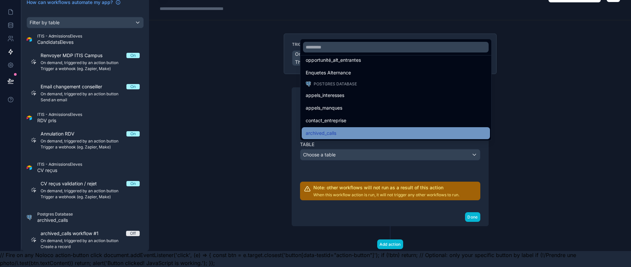
click at [336, 133] on div "archived_calls" at bounding box center [396, 133] width 180 height 8
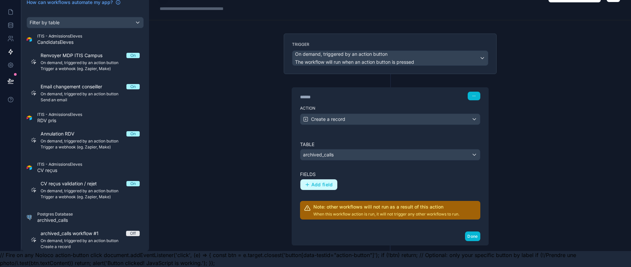
click at [313, 180] on button "Add field" at bounding box center [318, 185] width 37 height 11
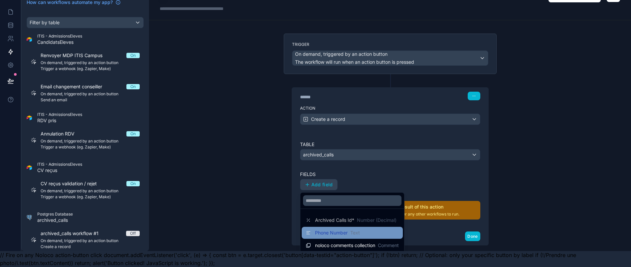
click at [336, 230] on span "Phone Number" at bounding box center [331, 233] width 33 height 7
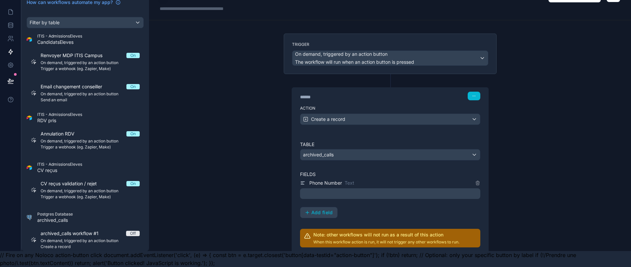
click at [353, 190] on p "﻿" at bounding box center [391, 194] width 176 height 8
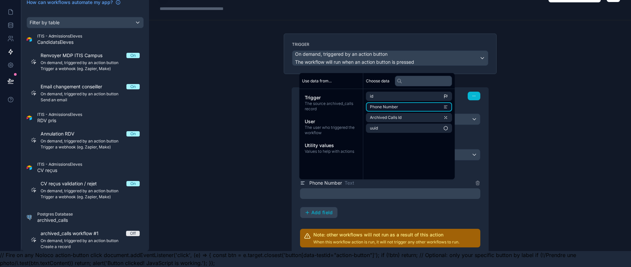
click at [380, 106] on span "Phone Number" at bounding box center [384, 106] width 28 height 5
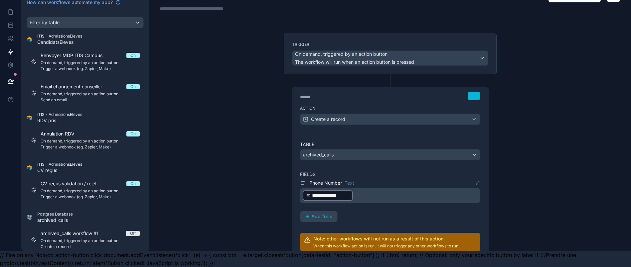
click at [370, 206] on div "**********" at bounding box center [390, 200] width 180 height 43
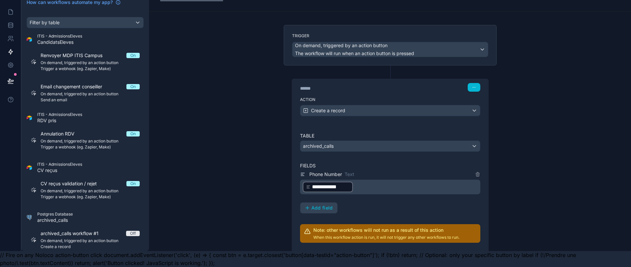
scroll to position [63, 0]
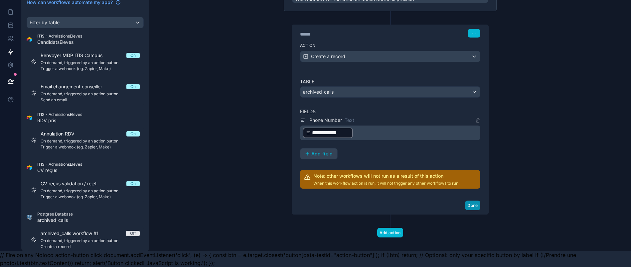
click at [465, 201] on button "Done" at bounding box center [472, 206] width 15 height 10
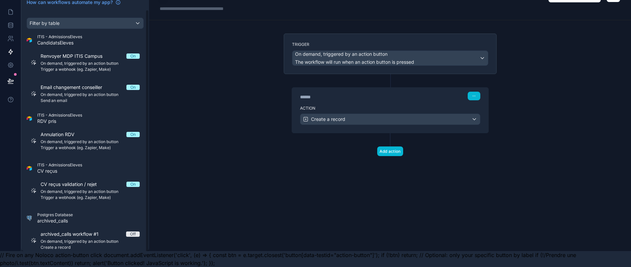
scroll to position [0, 0]
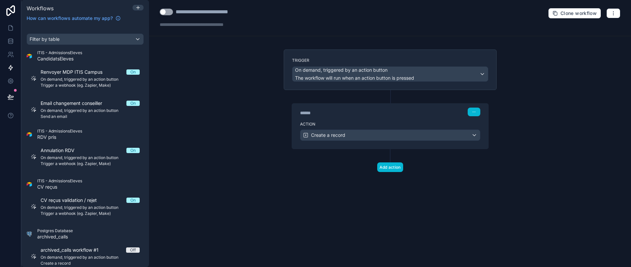
click at [172, 12] on button "Use setting" at bounding box center [166, 12] width 13 height 7
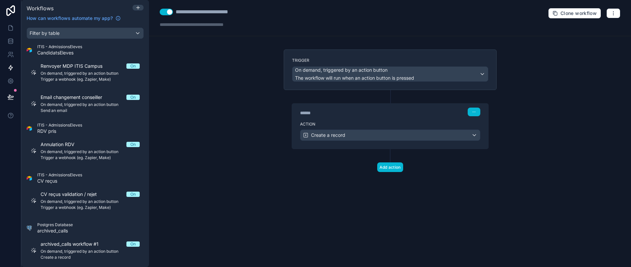
click at [232, 25] on div at bounding box center [206, 24] width 93 height 7
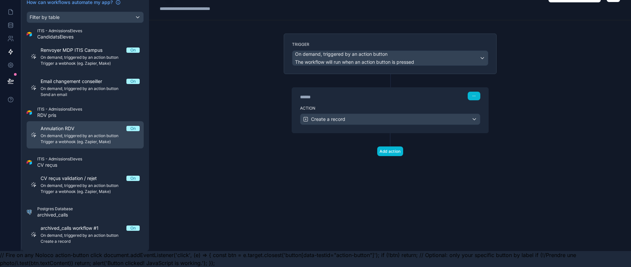
scroll to position [22, 0]
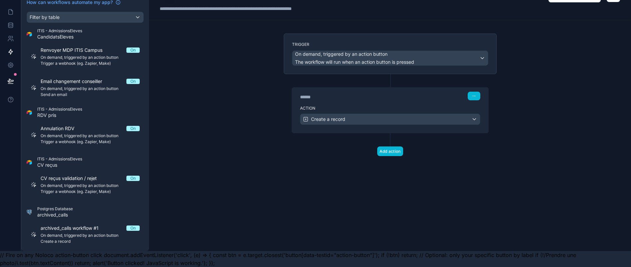
click at [281, 5] on div "**********" at bounding box center [251, 8] width 183 height 7
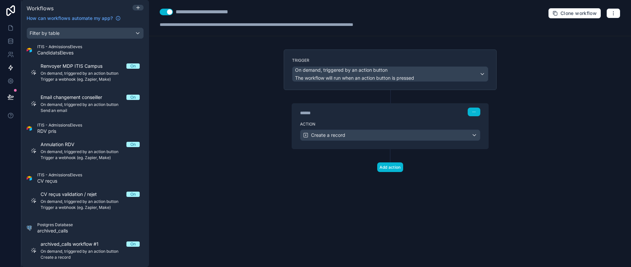
click at [219, 90] on div "**********" at bounding box center [390, 133] width 482 height 267
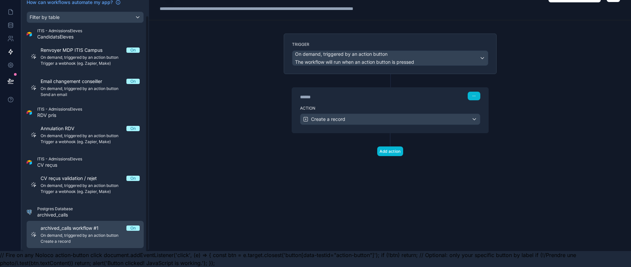
click at [74, 233] on span "On demand, triggered by an action button" at bounding box center [90, 235] width 99 height 5
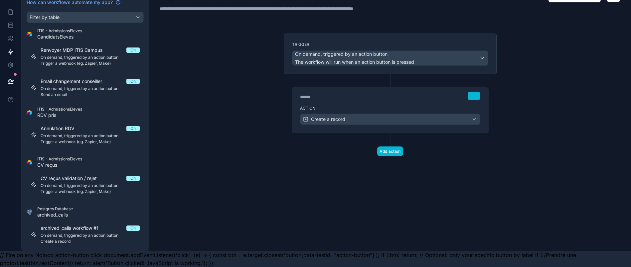
scroll to position [0, 0]
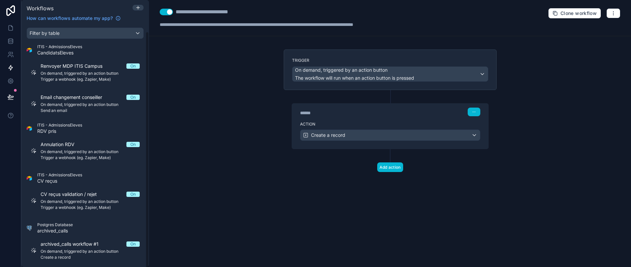
click at [78, 226] on div "Postgres Database archived_calls" at bounding box center [85, 229] width 117 height 12
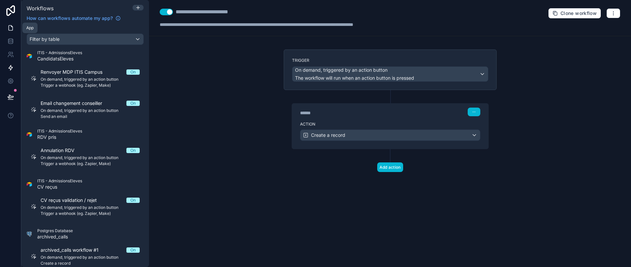
click at [12, 22] on link at bounding box center [10, 27] width 21 height 13
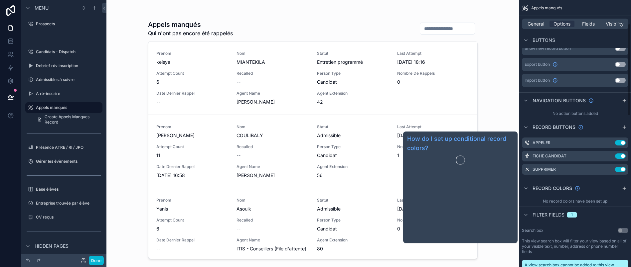
scroll to position [70, 0]
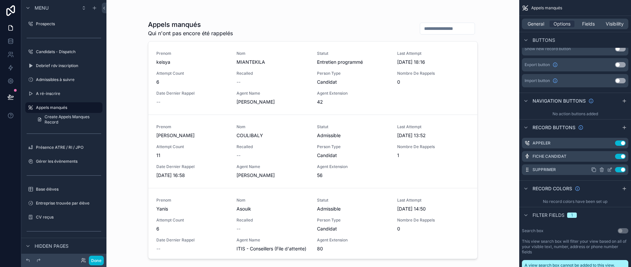
click at [611, 169] on icon "scrollable content" at bounding box center [609, 170] width 3 height 3
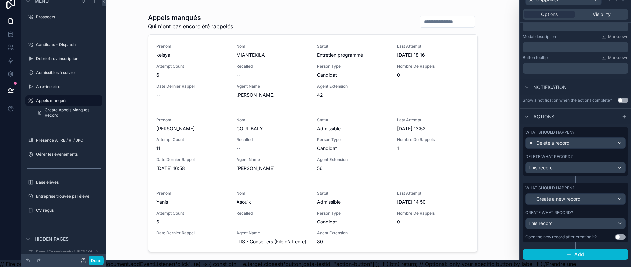
scroll to position [12, 0]
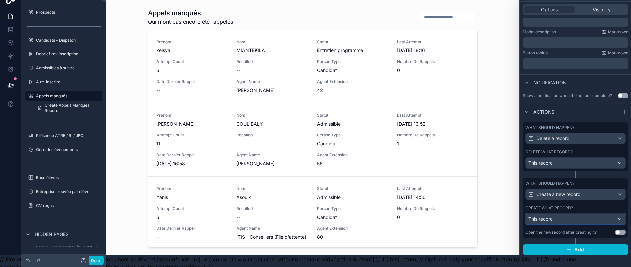
click at [576, 225] on div "This record" at bounding box center [576, 219] width 100 height 11
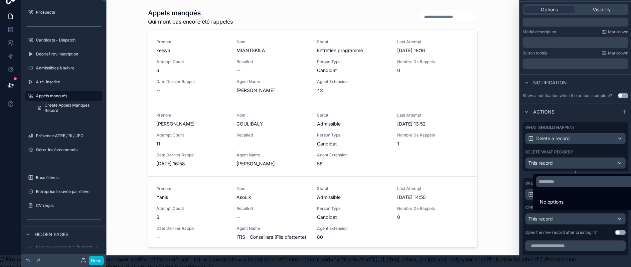
click at [578, 229] on div at bounding box center [575, 121] width 111 height 267
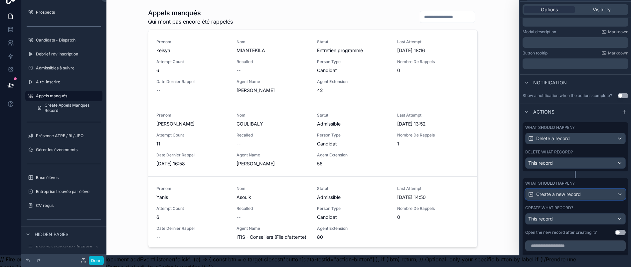
click at [582, 200] on div "Create a new record" at bounding box center [576, 194] width 100 height 11
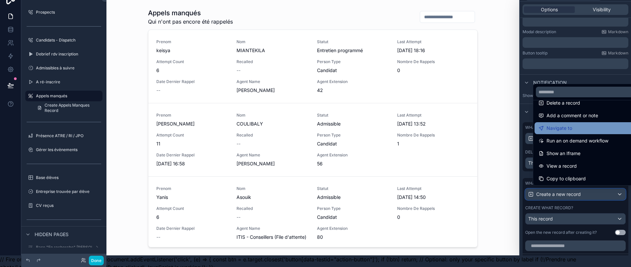
scroll to position [47, 0]
click at [575, 132] on span "Run an on demand workflow" at bounding box center [578, 128] width 62 height 8
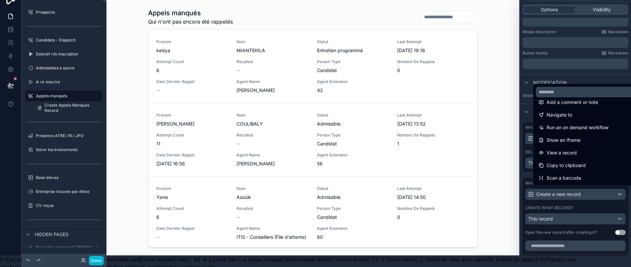
scroll to position [0, 0]
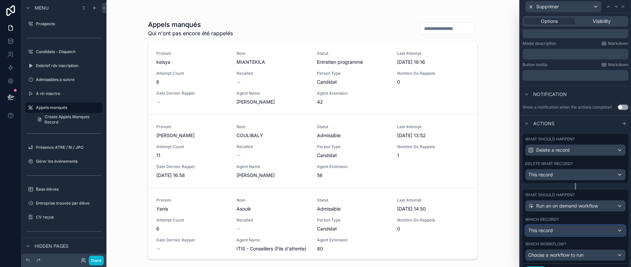
click at [569, 236] on div "This record" at bounding box center [576, 231] width 100 height 11
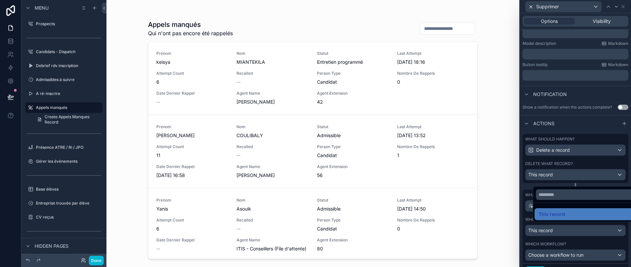
click at [569, 237] on div at bounding box center [575, 133] width 111 height 267
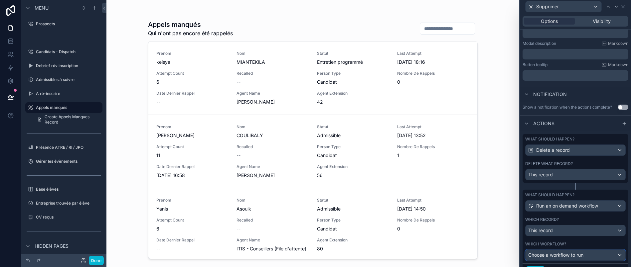
click at [569, 258] on span "Choose a workflow to run" at bounding box center [555, 255] width 55 height 6
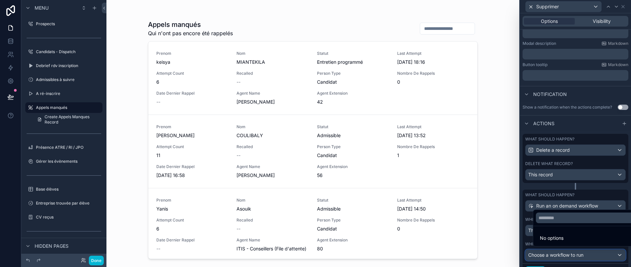
scroll to position [24, 0]
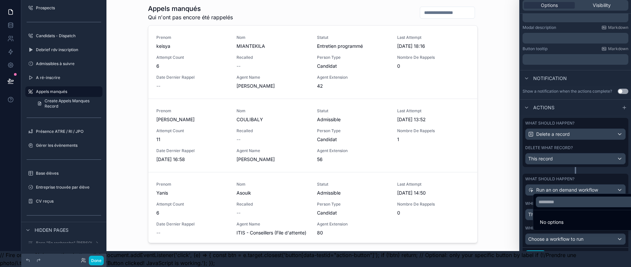
click at [568, 220] on li "No options" at bounding box center [587, 222] width 105 height 13
click at [570, 238] on div at bounding box center [575, 117] width 111 height 267
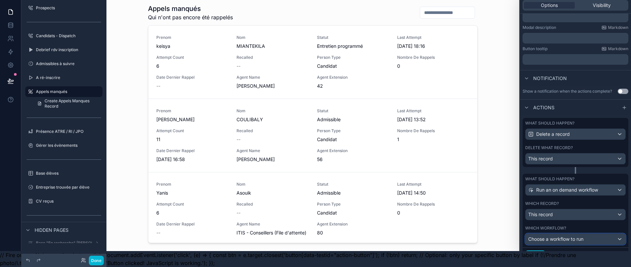
click at [578, 242] on div "Choose a workflow to run" at bounding box center [576, 239] width 100 height 11
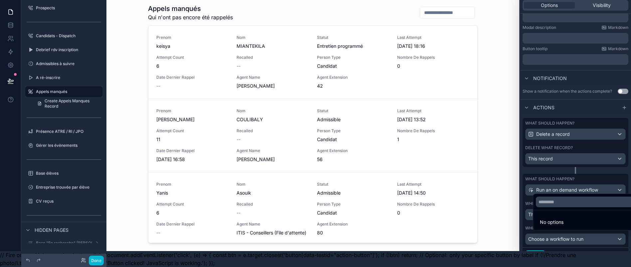
click at [599, 246] on div at bounding box center [575, 117] width 111 height 267
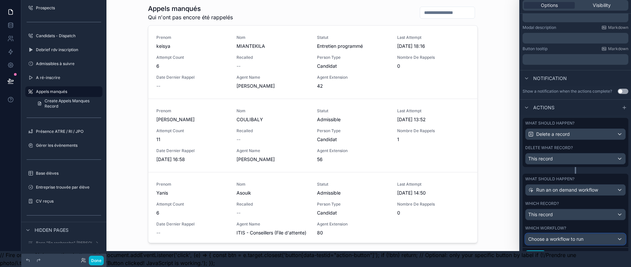
click at [599, 238] on div "Choose a workflow to run" at bounding box center [576, 239] width 100 height 11
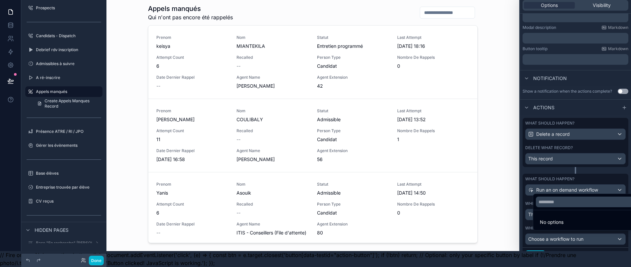
click at [567, 235] on div at bounding box center [575, 117] width 111 height 267
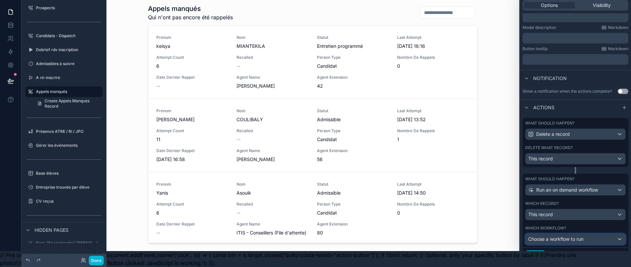
click at [567, 237] on span "Choose a workflow to run" at bounding box center [555, 240] width 55 height 6
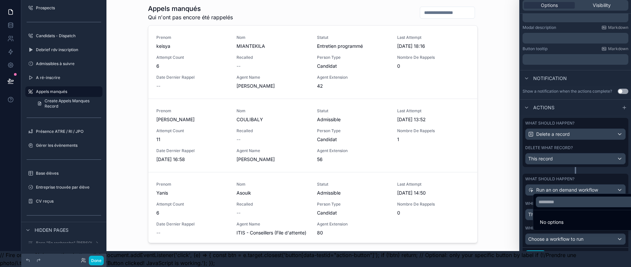
click at [567, 235] on div at bounding box center [575, 117] width 111 height 267
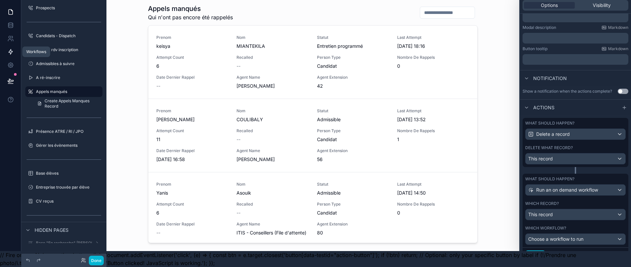
scroll to position [0, 0]
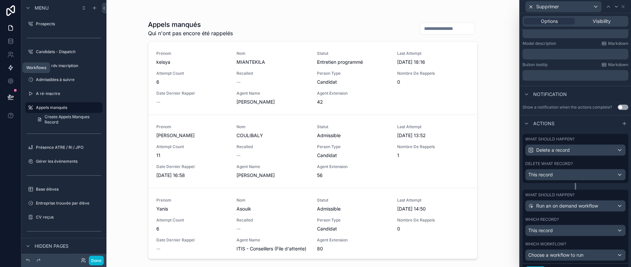
click at [14, 62] on link at bounding box center [10, 67] width 21 height 13
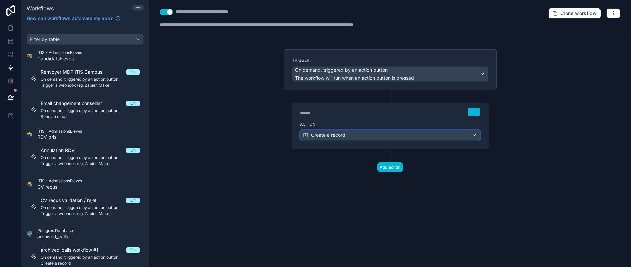
click at [359, 136] on div "Create a record" at bounding box center [390, 135] width 180 height 11
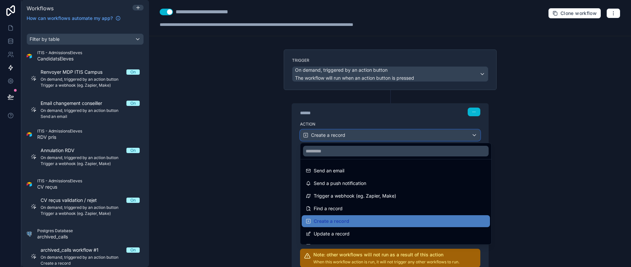
scroll to position [24, 0]
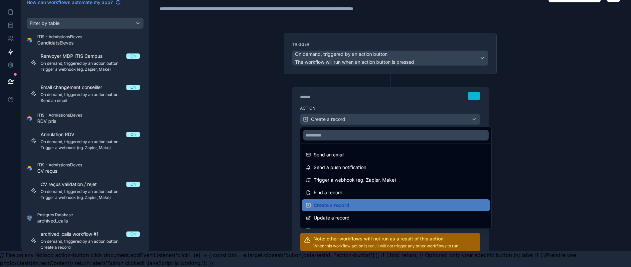
click at [357, 113] on div at bounding box center [315, 133] width 631 height 267
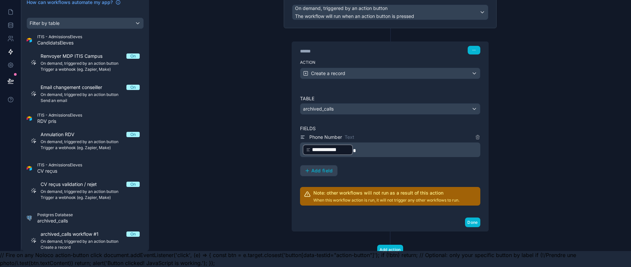
scroll to position [48, 0]
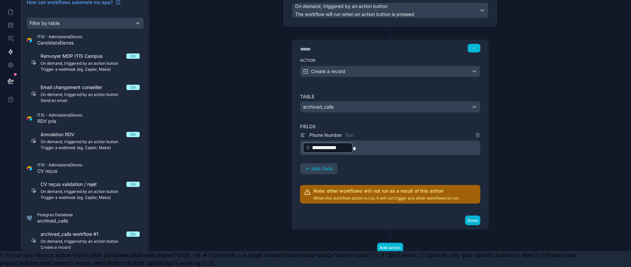
click at [267, 107] on div "**********" at bounding box center [390, 117] width 482 height 267
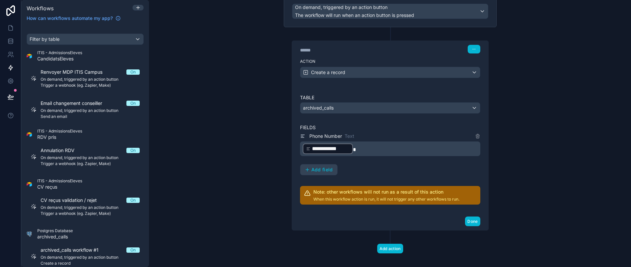
scroll to position [0, 0]
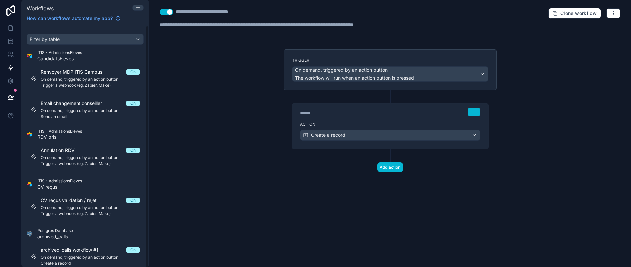
scroll to position [24, 0]
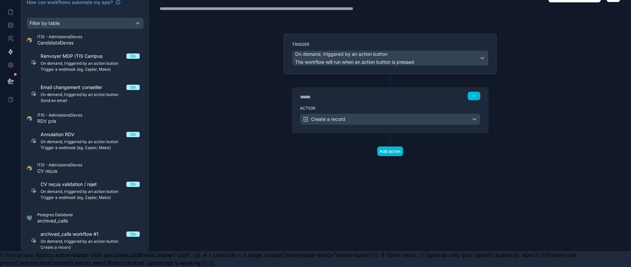
click at [474, 88] on div "****** Step 1" at bounding box center [390, 95] width 196 height 15
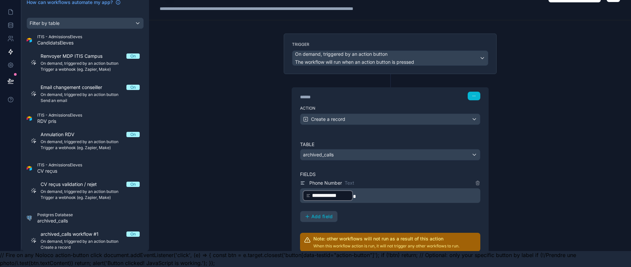
scroll to position [0, 0]
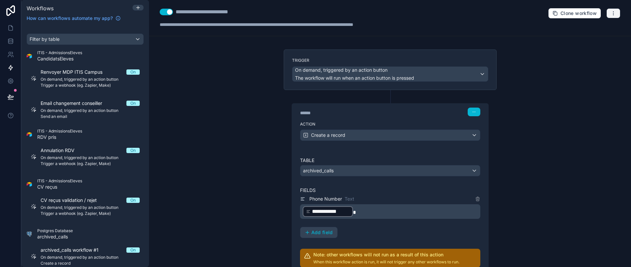
click at [617, 10] on button "button" at bounding box center [613, 13] width 14 height 10
click at [598, 27] on span "Test workflow" at bounding box center [588, 28] width 32 height 5
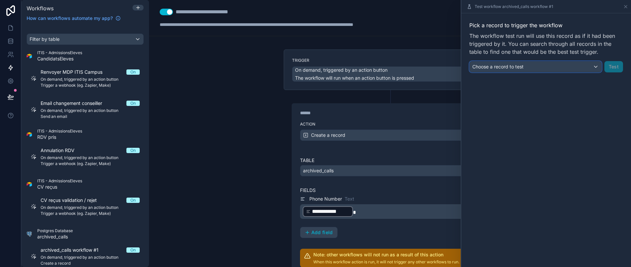
click at [557, 65] on div "Choose a record to test" at bounding box center [536, 67] width 132 height 11
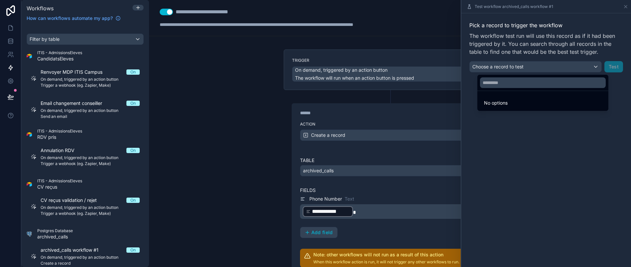
click at [528, 97] on li "No options" at bounding box center [543, 102] width 128 height 13
click at [534, 139] on div at bounding box center [546, 133] width 170 height 267
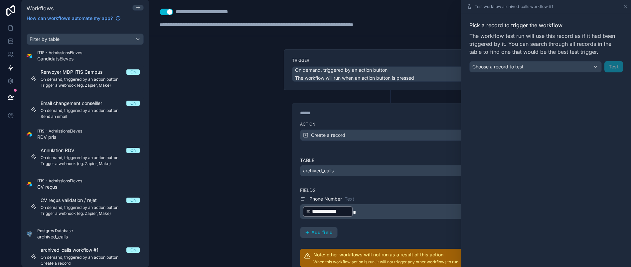
click at [435, 37] on div "**********" at bounding box center [390, 133] width 482 height 267
click at [354, 33] on div "**********" at bounding box center [390, 18] width 482 height 36
click at [254, 161] on div "**********" at bounding box center [390, 133] width 482 height 267
click at [1, 35] on link at bounding box center [10, 41] width 21 height 13
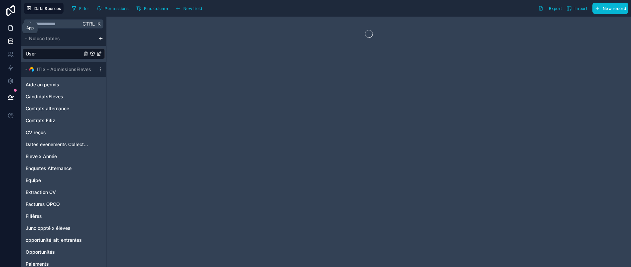
click at [4, 27] on link at bounding box center [10, 27] width 21 height 13
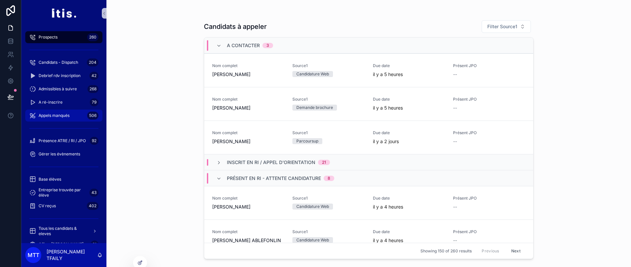
click at [52, 114] on span "Appels manqués" at bounding box center [54, 115] width 31 height 5
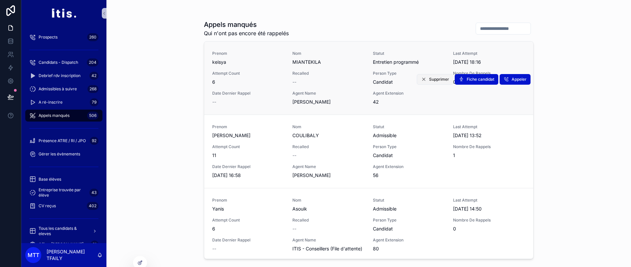
click at [429, 78] on span "Supprimer" at bounding box center [439, 79] width 20 height 5
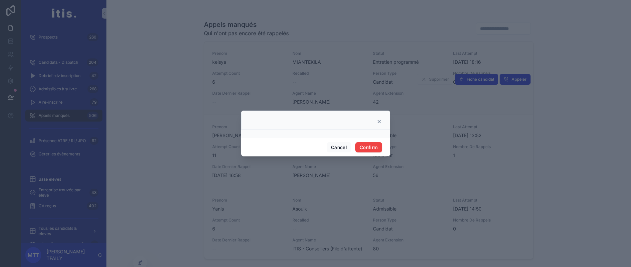
click at [377, 124] on icon at bounding box center [379, 121] width 5 height 5
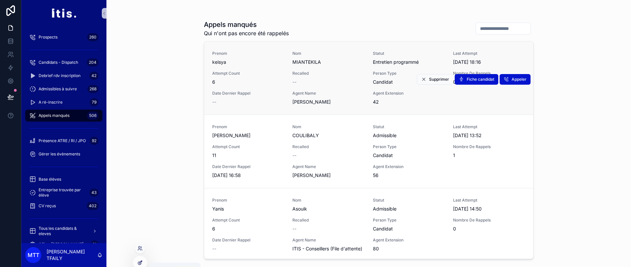
click at [142, 261] on icon at bounding box center [140, 262] width 3 height 3
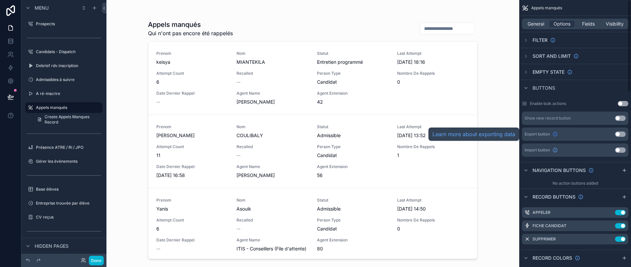
scroll to position [58, 0]
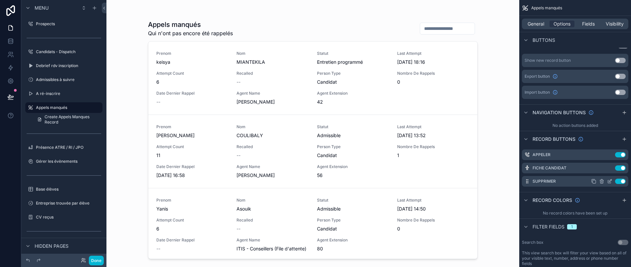
click at [612, 181] on icon "scrollable content" at bounding box center [609, 181] width 5 height 5
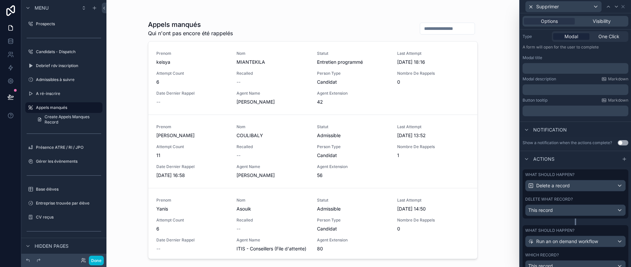
scroll to position [106, 0]
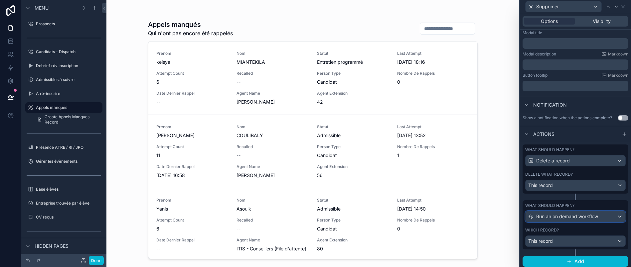
click at [561, 220] on span "Run an on demand workflow" at bounding box center [567, 217] width 62 height 7
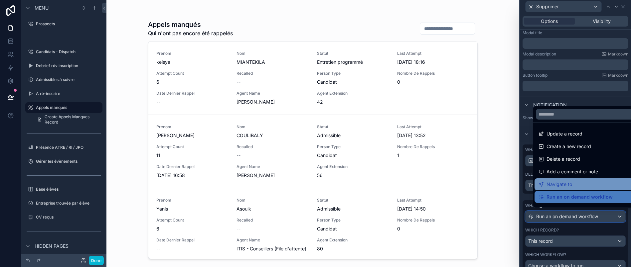
scroll to position [47, 0]
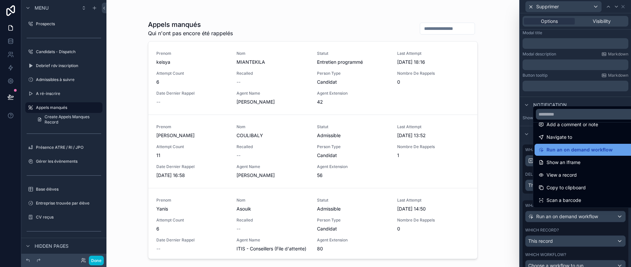
click at [581, 154] on span "Run an on demand workflow" at bounding box center [580, 150] width 66 height 8
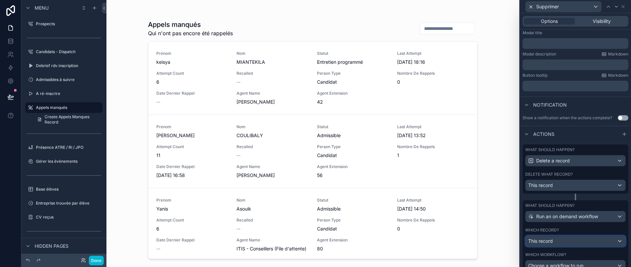
click at [573, 247] on div "This record" at bounding box center [576, 241] width 100 height 11
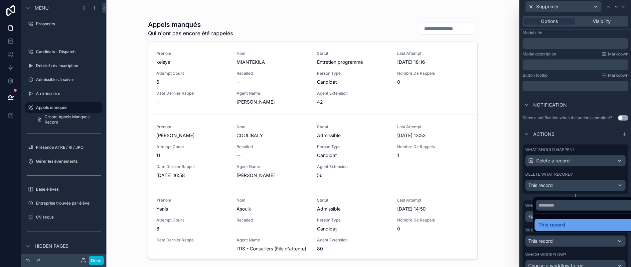
click at [571, 229] on div "This record" at bounding box center [587, 225] width 97 height 8
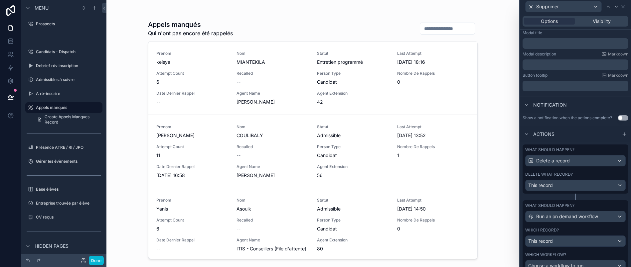
scroll to position [147, 0]
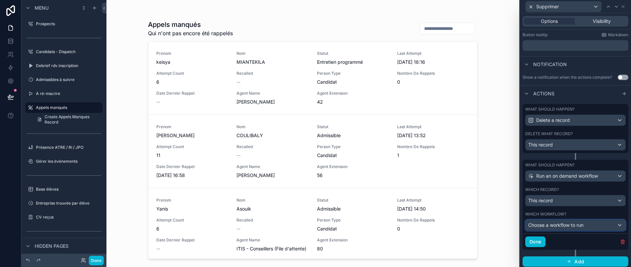
click at [574, 227] on div "Choose a workflow to run" at bounding box center [576, 225] width 100 height 11
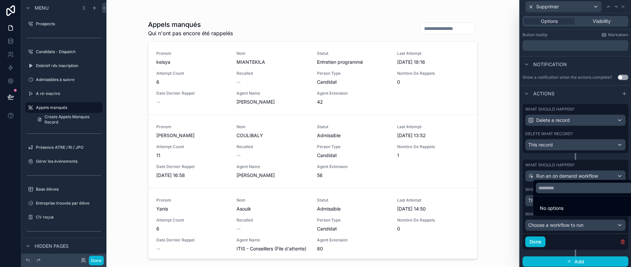
click at [574, 227] on div at bounding box center [575, 133] width 111 height 267
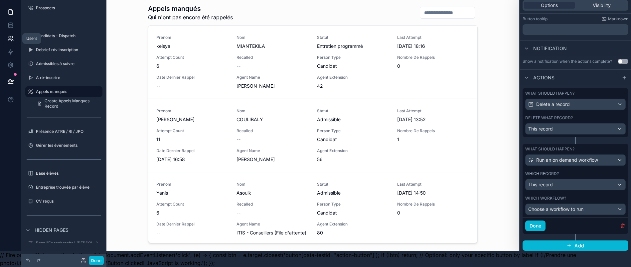
scroll to position [0, 0]
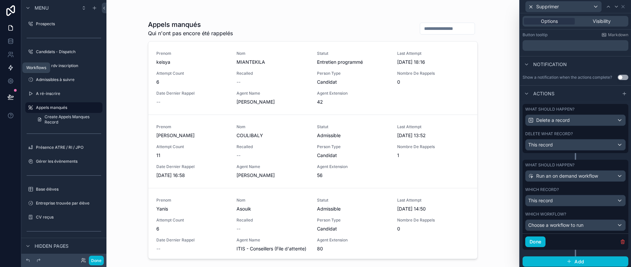
click at [12, 66] on icon at bounding box center [10, 68] width 7 height 7
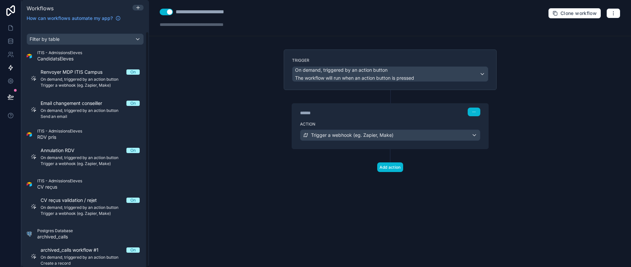
scroll to position [6, 0]
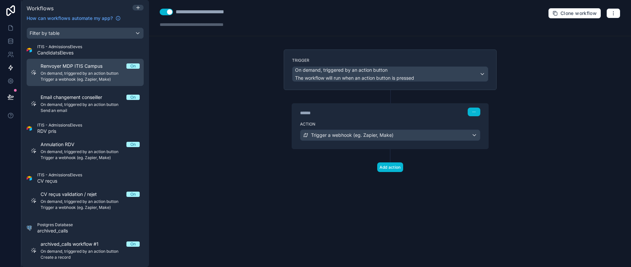
click at [98, 65] on span "Renvoyer MDP ITIS Campus" at bounding box center [76, 66] width 70 height 7
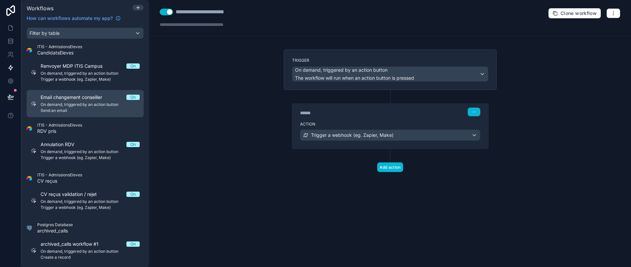
click at [83, 108] on span "Send an email" at bounding box center [90, 110] width 99 height 5
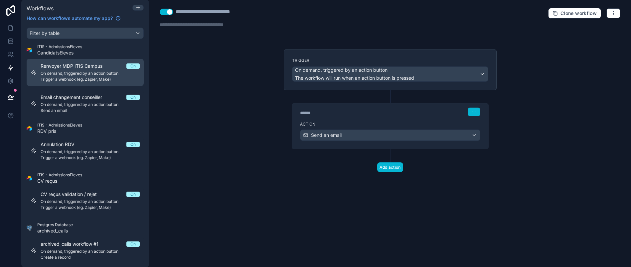
click at [90, 85] on link "Renvoyer MDP ITIS Campus On On demand, triggered by an action button Trigger a …" at bounding box center [85, 72] width 117 height 27
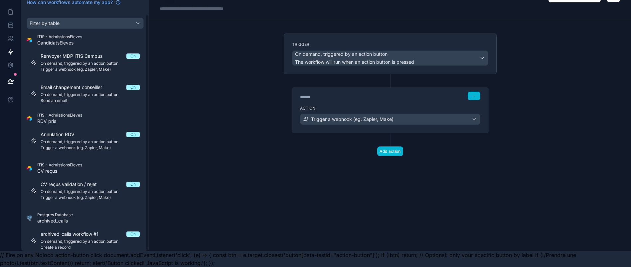
scroll to position [6, 0]
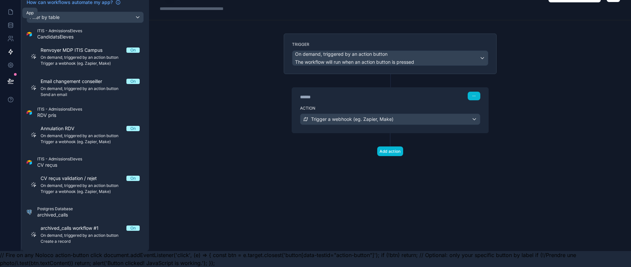
drag, startPoint x: 9, startPoint y: 4, endPoint x: 1, endPoint y: 263, distance: 259.9
click at [9, 9] on icon at bounding box center [10, 12] width 7 height 7
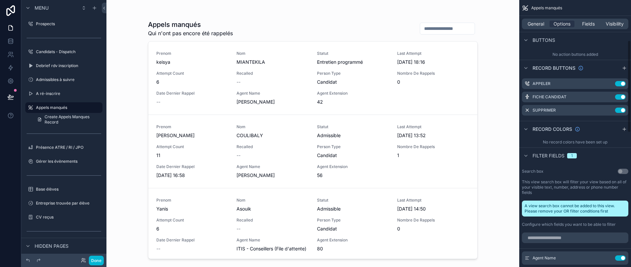
scroll to position [120, 0]
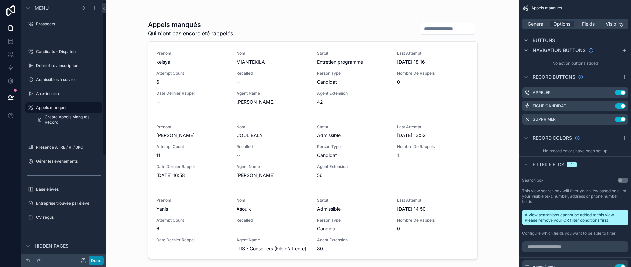
click at [95, 263] on button "Done" at bounding box center [96, 261] width 15 height 10
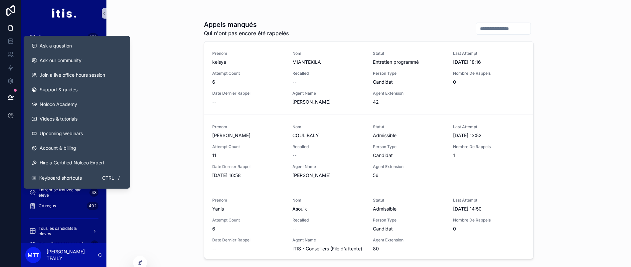
click at [9, 114] on icon at bounding box center [10, 115] width 7 height 7
click at [9, 115] on icon at bounding box center [10, 115] width 7 height 7
click at [59, 122] on span "Videos & tutorials" at bounding box center [59, 119] width 38 height 7
click at [69, 48] on span "Ask a question" at bounding box center [56, 46] width 32 height 7
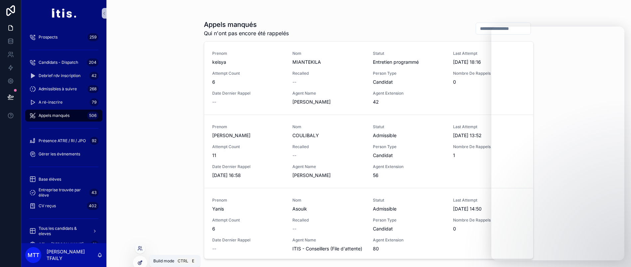
click at [145, 265] on div at bounding box center [139, 263] width 13 height 13
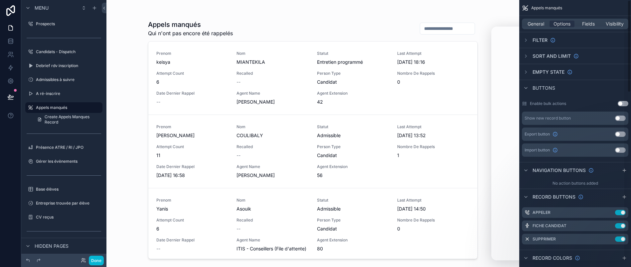
click at [503, 10] on div "Appels manqués Qui n'ont pas encore été rappelés Prenom keisya Nom MIANTEKILA S…" at bounding box center [312, 133] width 413 height 267
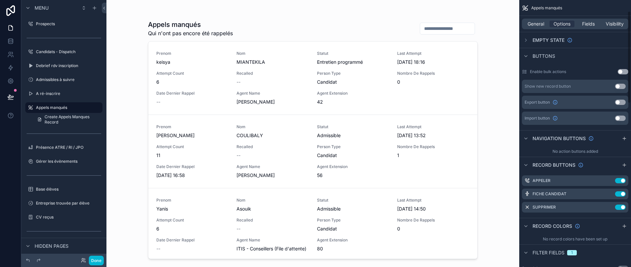
scroll to position [33, 0]
click at [612, 194] on icon "scrollable content" at bounding box center [610, 192] width 3 height 3
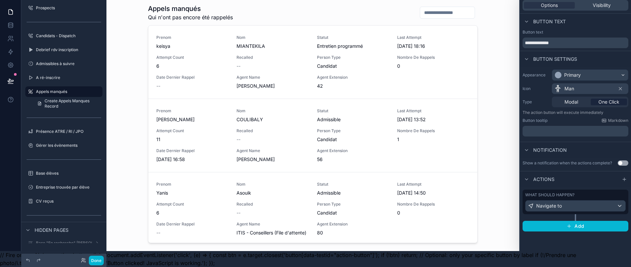
scroll to position [0, 0]
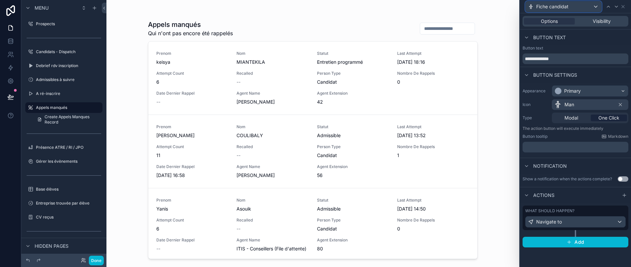
click at [590, 8] on div "Fiche candidat" at bounding box center [564, 6] width 76 height 11
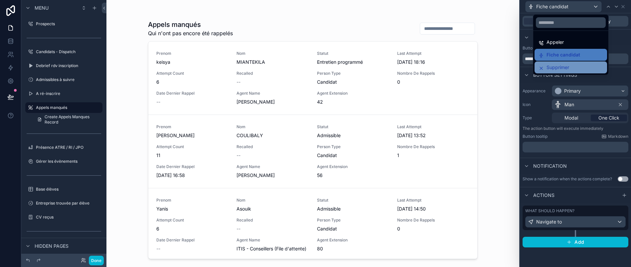
click at [561, 66] on span "Supprimer" at bounding box center [558, 68] width 23 height 8
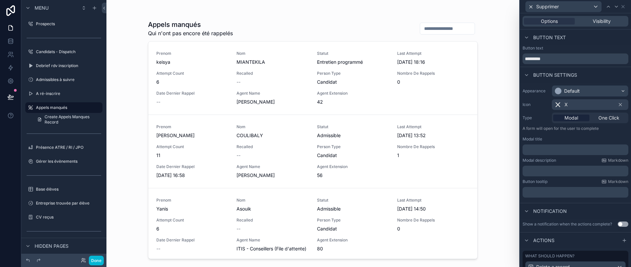
scroll to position [106, 0]
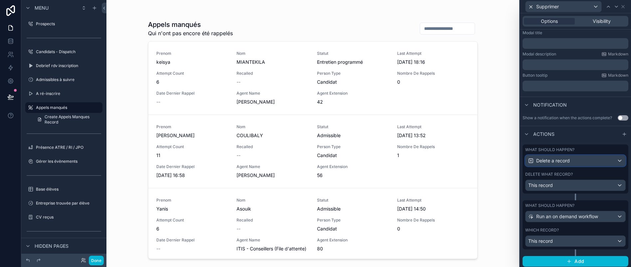
click at [569, 162] on div "Delete a record" at bounding box center [576, 161] width 100 height 11
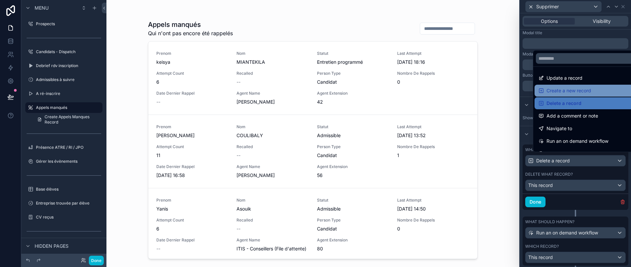
click at [566, 95] on span "Create a new record" at bounding box center [569, 91] width 45 height 8
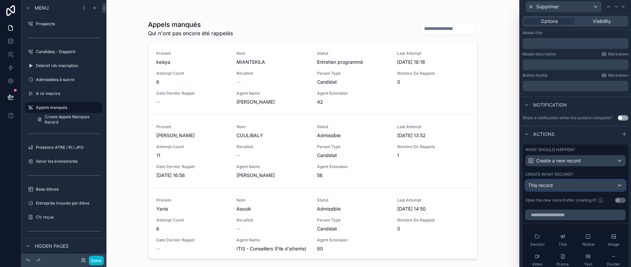
click at [575, 191] on div "This record" at bounding box center [576, 185] width 100 height 11
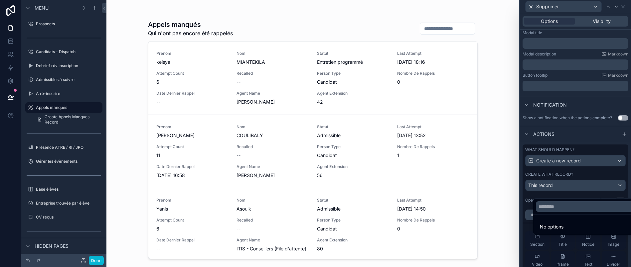
click at [575, 192] on div at bounding box center [575, 133] width 111 height 267
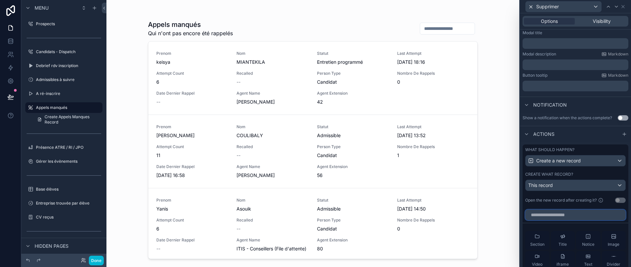
click at [573, 221] on input "text" at bounding box center [575, 215] width 100 height 11
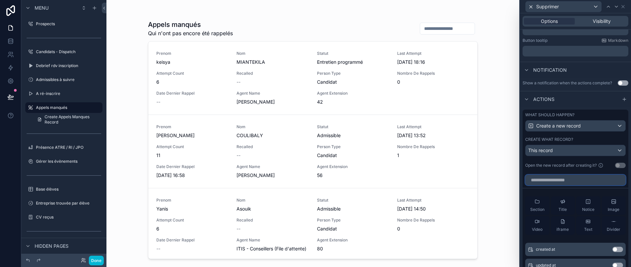
scroll to position [187, 0]
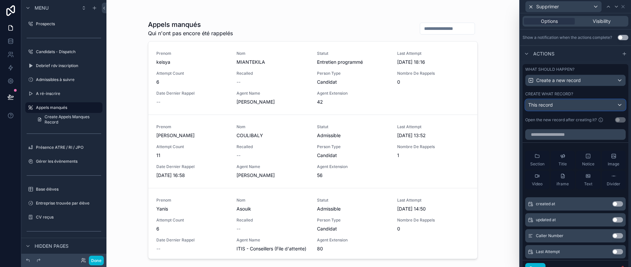
click at [593, 110] on div "This record" at bounding box center [576, 105] width 100 height 11
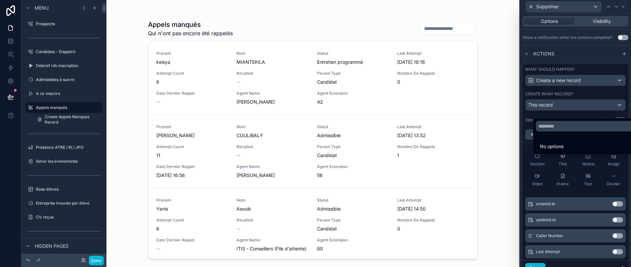
click at [593, 114] on div at bounding box center [575, 133] width 111 height 267
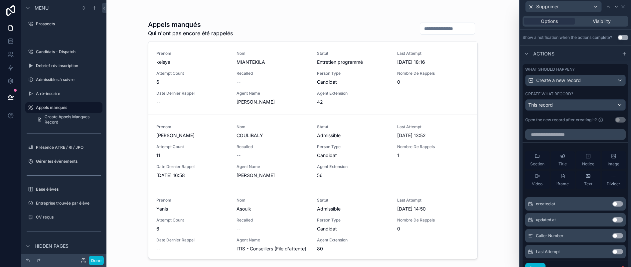
scroll to position [166, 0]
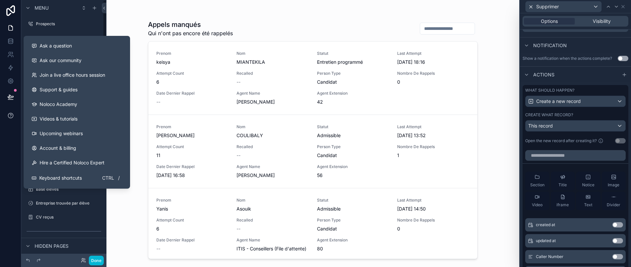
click at [12, 117] on icon at bounding box center [10, 115] width 7 height 7
click at [82, 43] on div "Ask a question" at bounding box center [77, 46] width 90 height 7
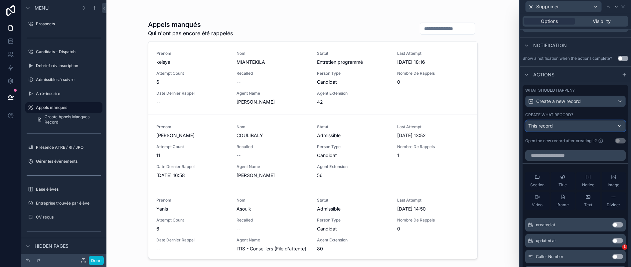
click at [567, 128] on div "This record" at bounding box center [576, 126] width 100 height 11
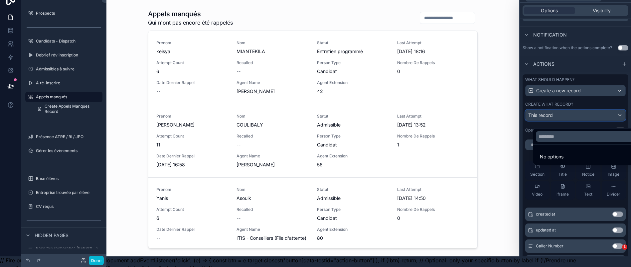
scroll to position [10, 0]
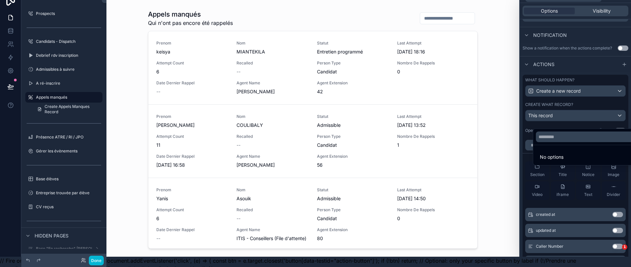
click at [591, 120] on div at bounding box center [575, 123] width 111 height 267
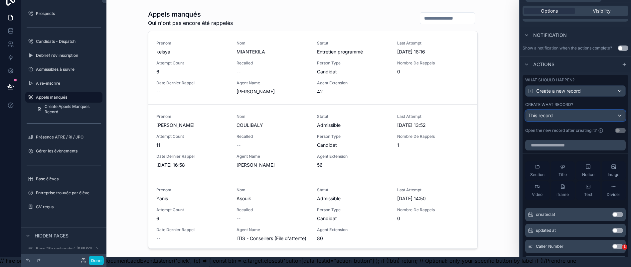
click at [591, 120] on div "This record" at bounding box center [576, 115] width 100 height 11
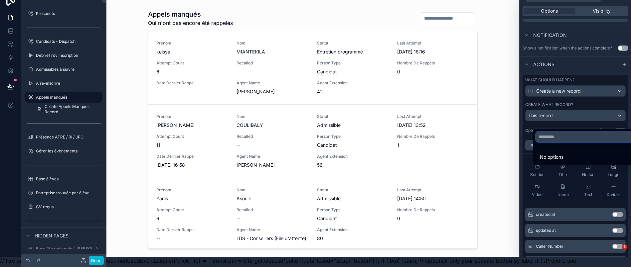
click at [573, 137] on input "text" at bounding box center [587, 137] width 102 height 11
type input "*"
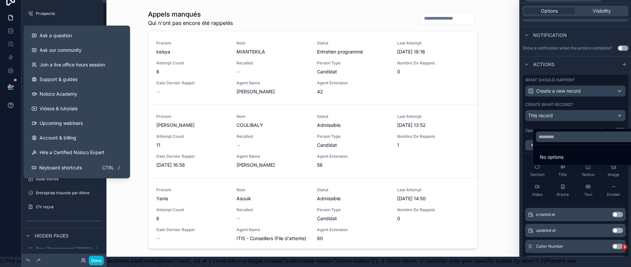
click at [6, 106] on button at bounding box center [10, 105] width 21 height 19
click at [55, 36] on span "Ask a question" at bounding box center [56, 35] width 32 height 7
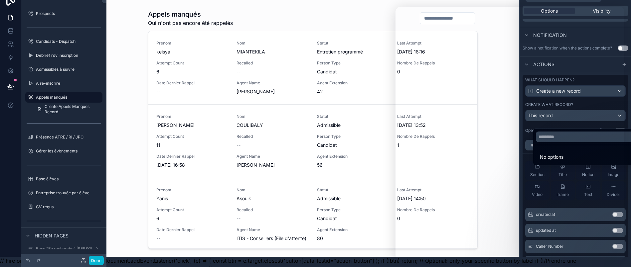
click at [342, 19] on div "scrollable content" at bounding box center [313, 119] width 340 height 259
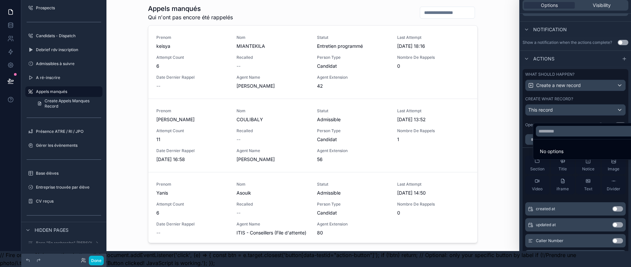
scroll to position [0, 0]
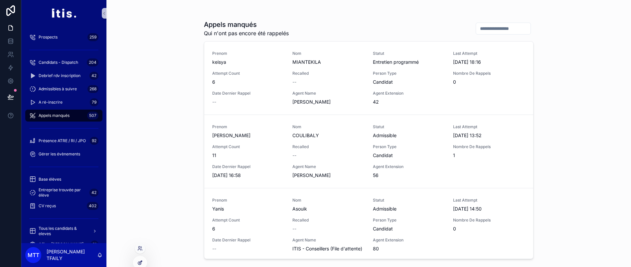
click at [145, 264] on div at bounding box center [139, 263] width 13 height 13
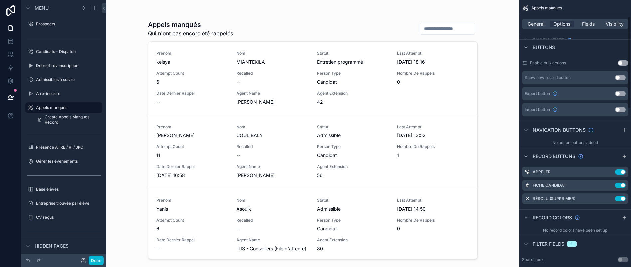
scroll to position [50, 0]
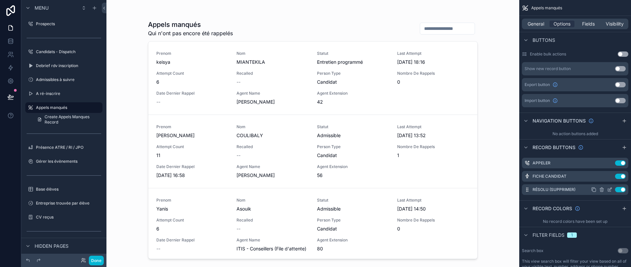
click at [612, 189] on icon "scrollable content" at bounding box center [609, 189] width 5 height 5
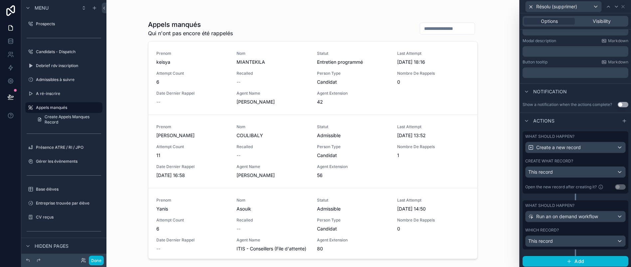
scroll to position [24, 0]
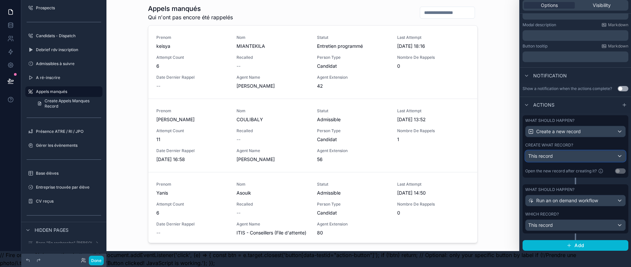
click at [577, 155] on div "This record" at bounding box center [576, 156] width 100 height 11
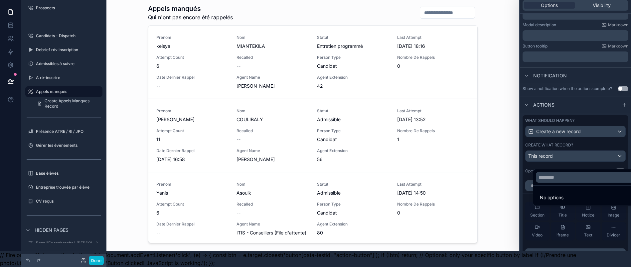
click at [577, 155] on div at bounding box center [575, 117] width 111 height 267
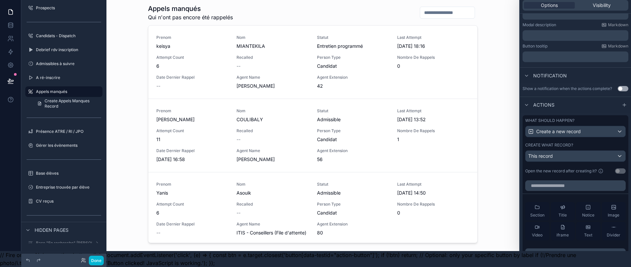
click at [573, 144] on label "Create what record?" at bounding box center [549, 145] width 48 height 5
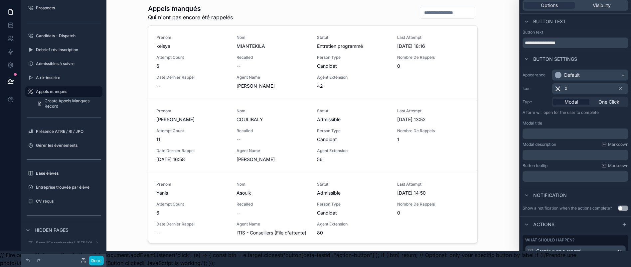
scroll to position [0, 0]
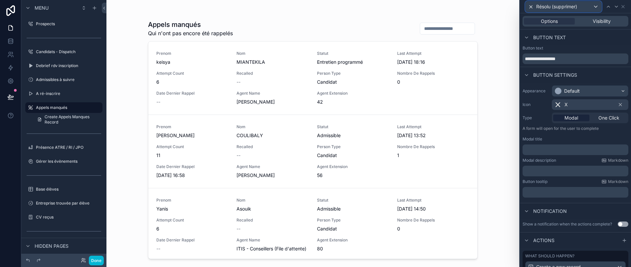
click at [587, 5] on div "Résolu (supprimer)" at bounding box center [564, 6] width 76 height 11
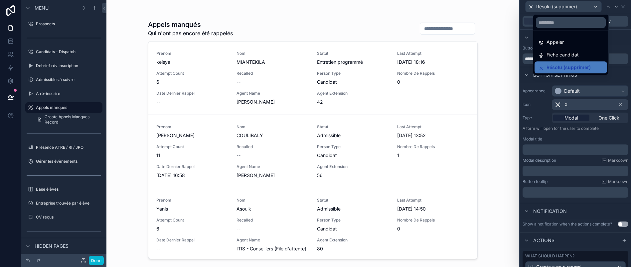
click at [596, 8] on div at bounding box center [575, 133] width 111 height 267
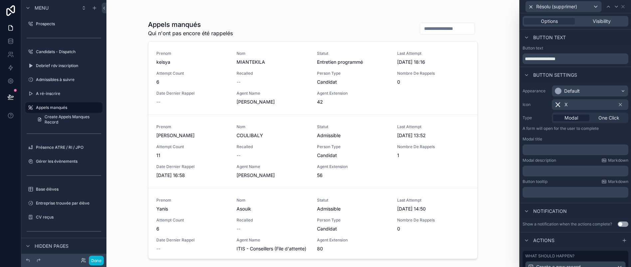
click at [499, 31] on div "Appels manqués Qui n'ont pas encore été rappelés Prenom keisya Nom MIANTEKILA S…" at bounding box center [312, 133] width 413 height 267
click at [534, 6] on icon at bounding box center [530, 6] width 5 height 5
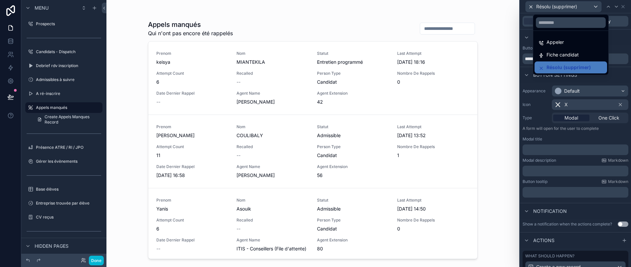
click at [519, 24] on div "Appels manqués Qui n'ont pas encore été rappelés Prenom keisya Nom MIANTEKILA S…" at bounding box center [312, 133] width 413 height 267
click at [548, 9] on div at bounding box center [575, 133] width 111 height 267
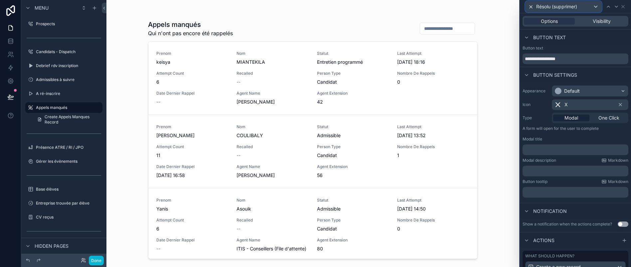
click at [551, 11] on div "Résolu (supprimer)" at bounding box center [564, 6] width 76 height 11
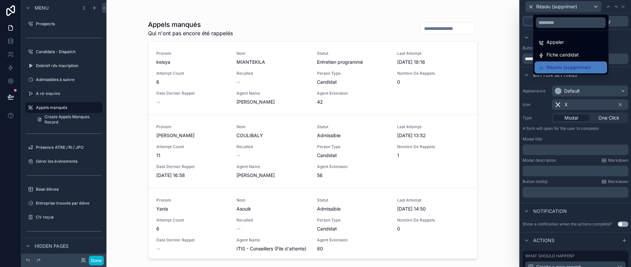
click at [541, 5] on div at bounding box center [575, 133] width 111 height 267
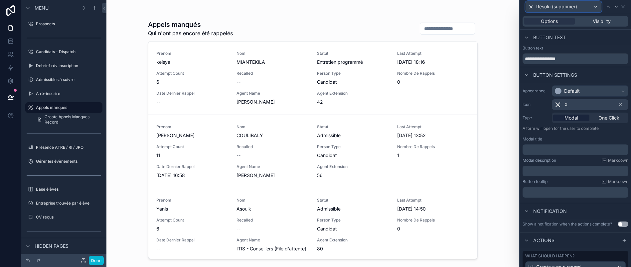
click at [534, 5] on icon at bounding box center [530, 6] width 5 height 5
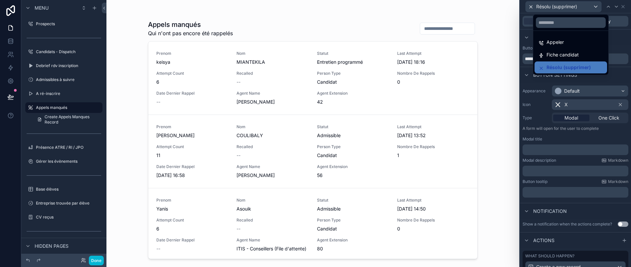
click at [519, 24] on div "Appels manqués Qui n'ont pas encore été rappelés Prenom keisya Nom MIANTEKILA S…" at bounding box center [312, 133] width 413 height 267
click at [629, 6] on div at bounding box center [575, 133] width 111 height 267
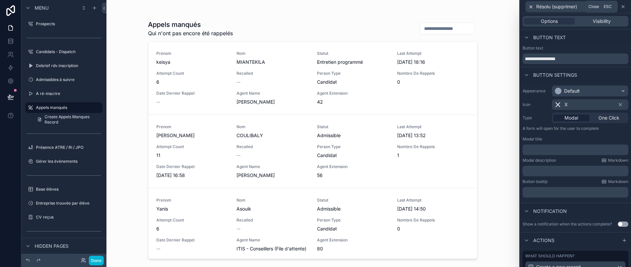
click at [626, 8] on icon at bounding box center [622, 6] width 5 height 5
